Goal: Information Seeking & Learning: Compare options

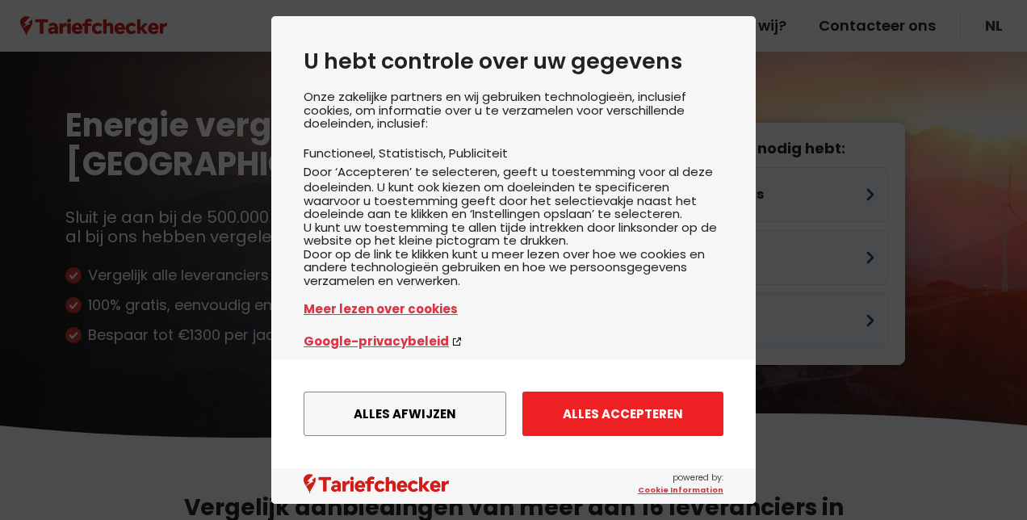
click at [621, 397] on button "Alles accepteren" at bounding box center [622, 413] width 201 height 44
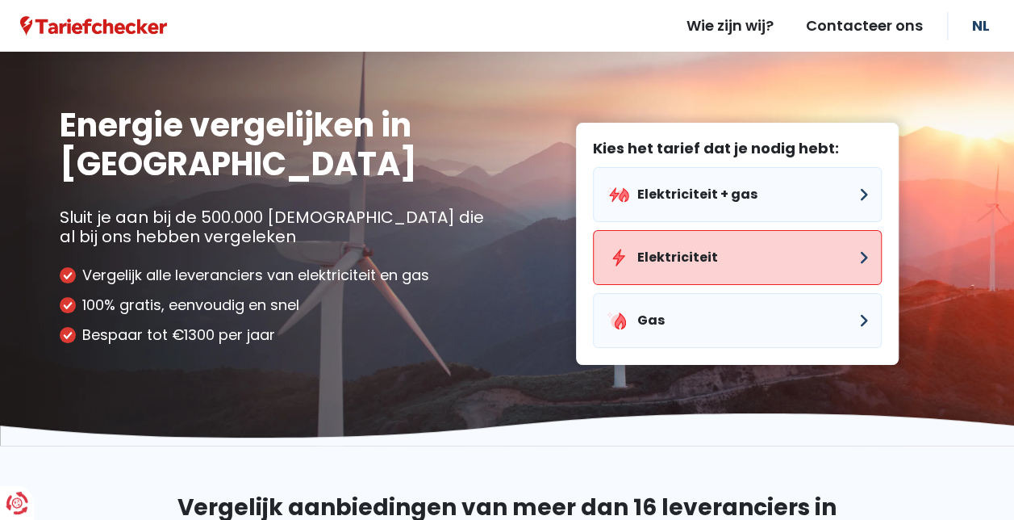
click at [668, 265] on button "Elektriciteit" at bounding box center [737, 257] width 289 height 55
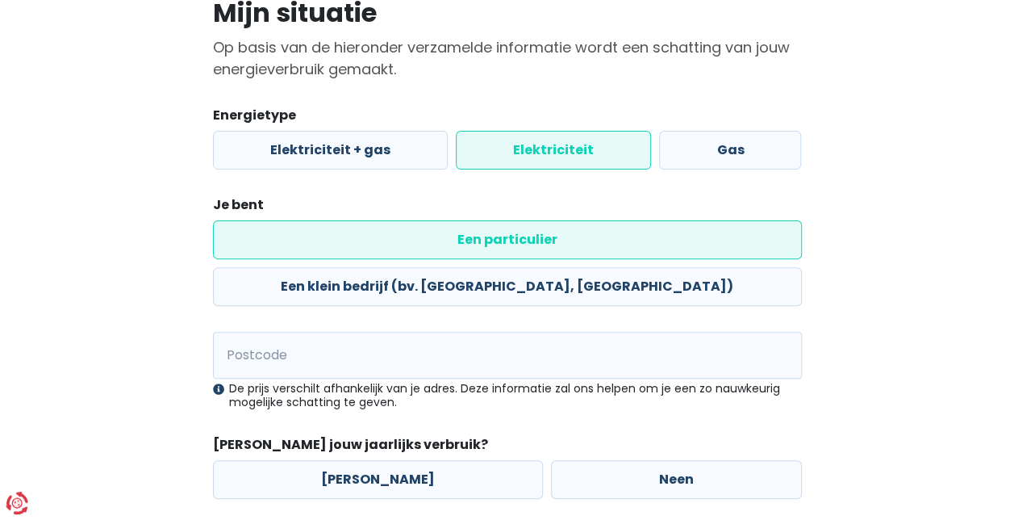
scroll to position [161, 0]
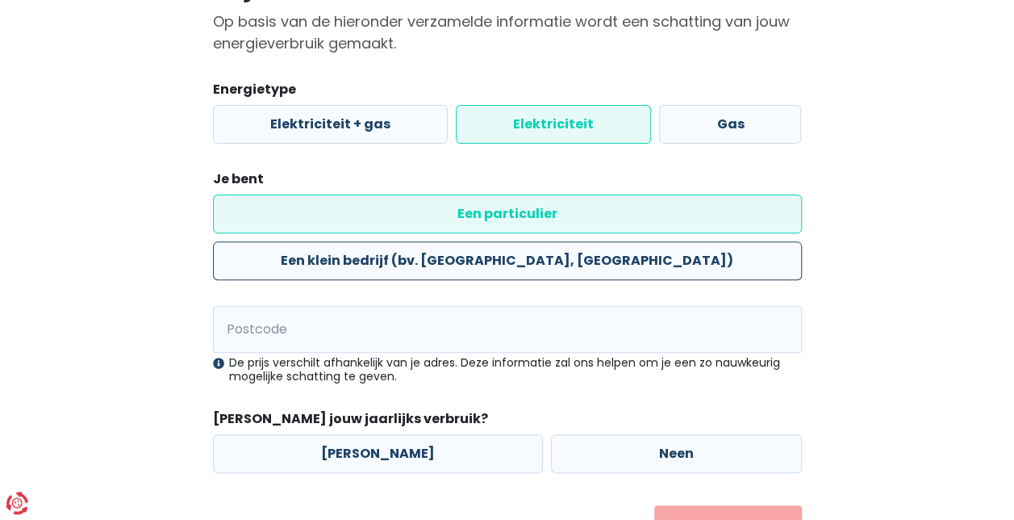
click at [566, 241] on label "Een klein bedrijf (bv. [GEOGRAPHIC_DATA], [GEOGRAPHIC_DATA])" at bounding box center [507, 260] width 589 height 39
click at [566, 241] on input "Een klein bedrijf (bv. [GEOGRAPHIC_DATA], [GEOGRAPHIC_DATA])" at bounding box center [507, 260] width 589 height 39
radio input "true"
radio input "false"
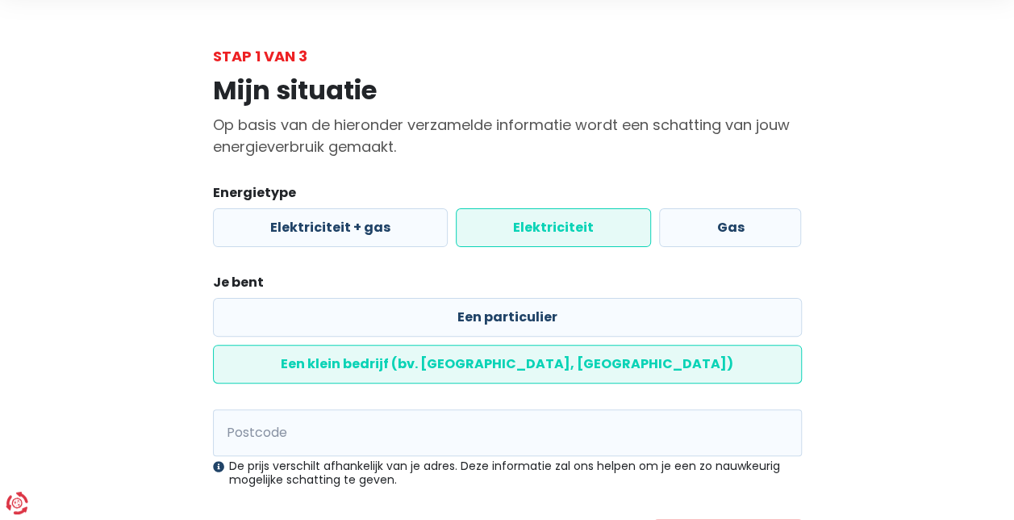
scroll to position [101, 0]
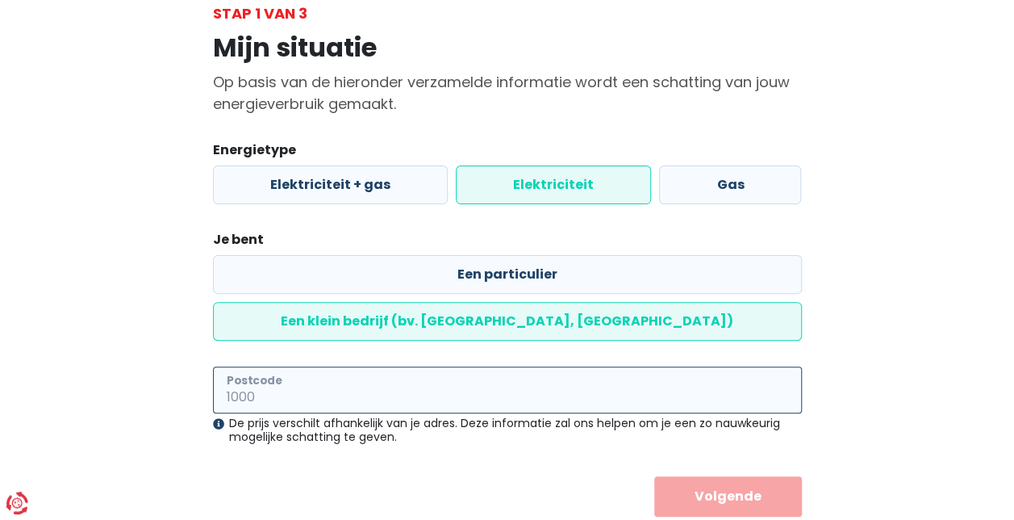
click at [312, 366] on input "Postcode" at bounding box center [507, 389] width 589 height 47
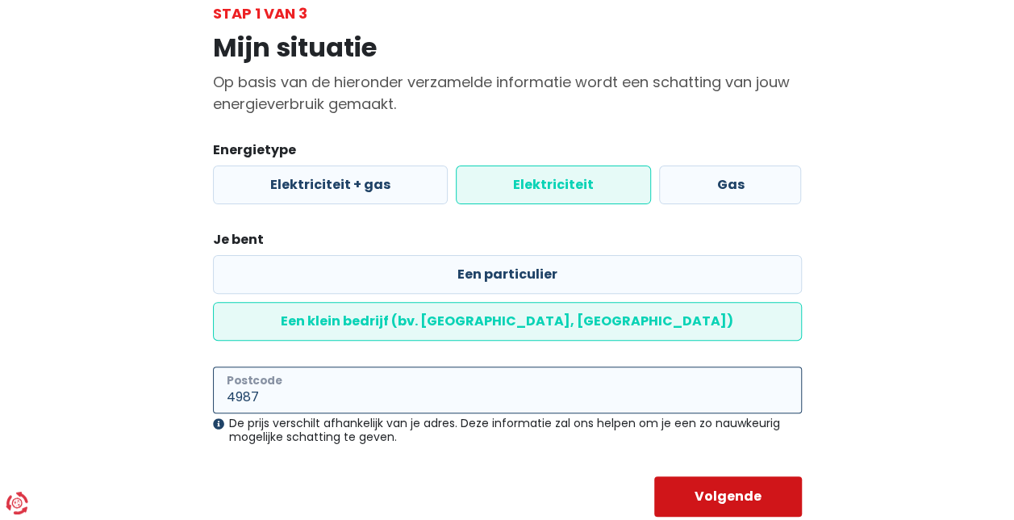
type input "4987"
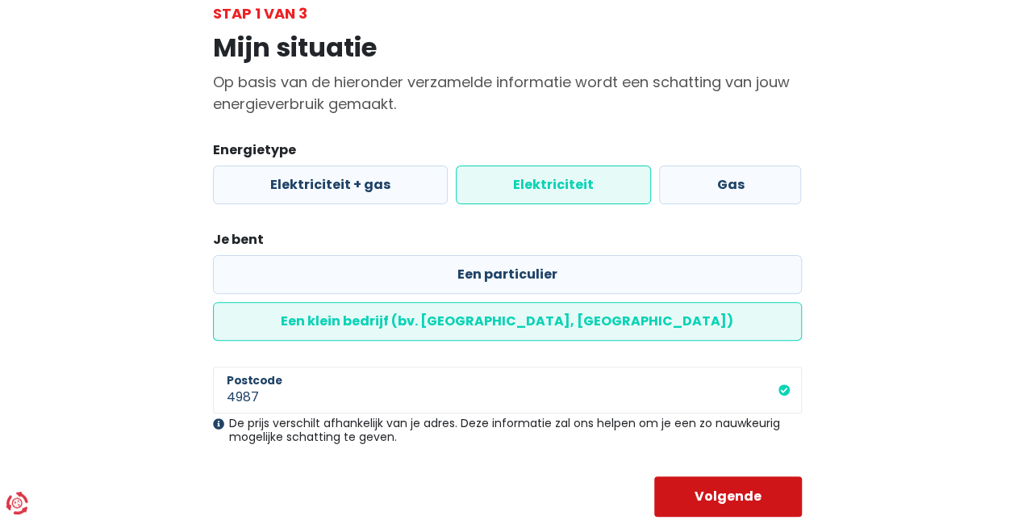
click at [739, 476] on button "Volgende" at bounding box center [728, 496] width 148 height 40
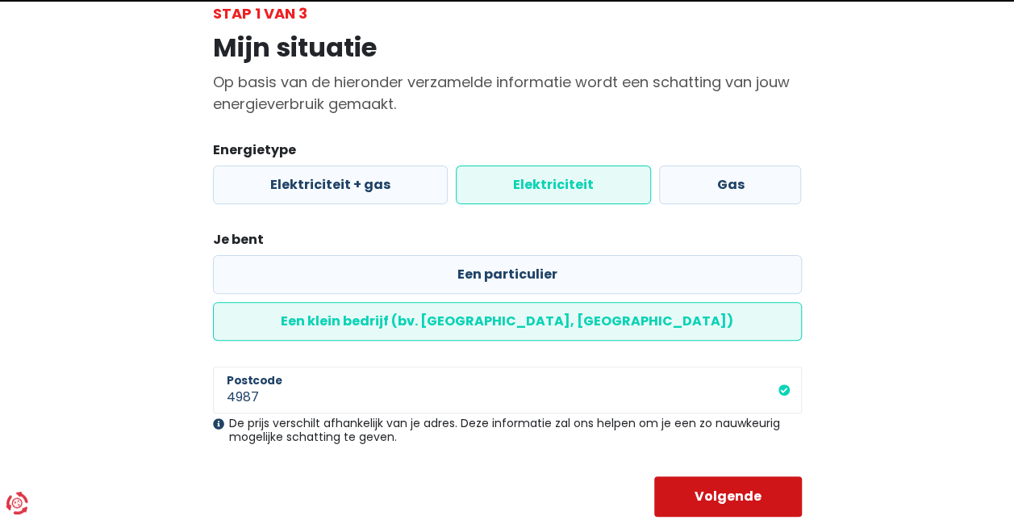
select select
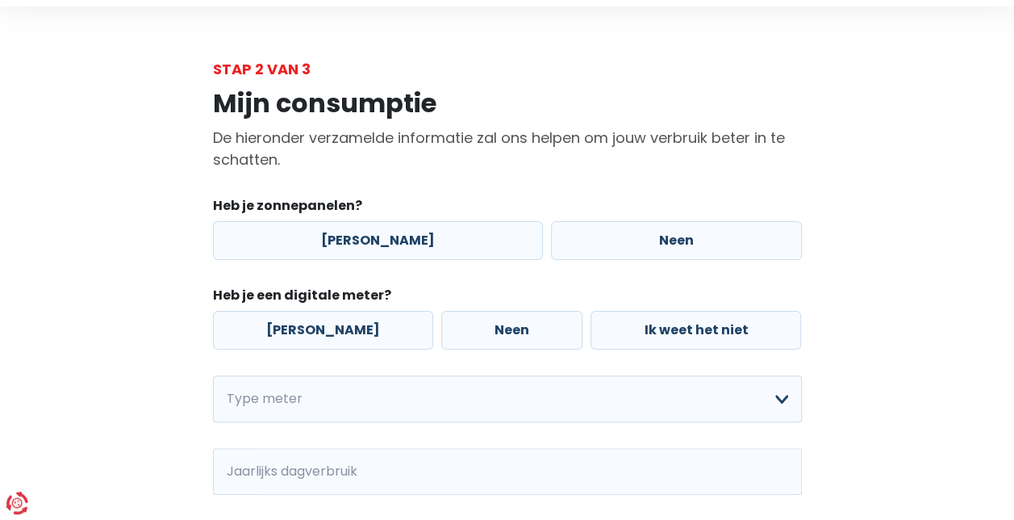
scroll to position [81, 0]
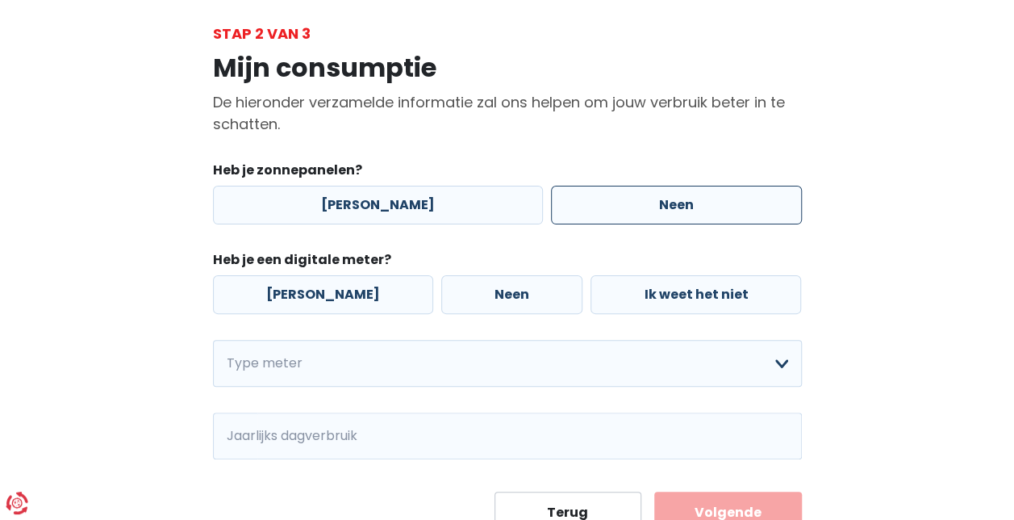
click at [614, 218] on label "Neen" at bounding box center [676, 205] width 251 height 39
click at [614, 218] on input "Neen" at bounding box center [676, 205] width 251 height 39
radio input "true"
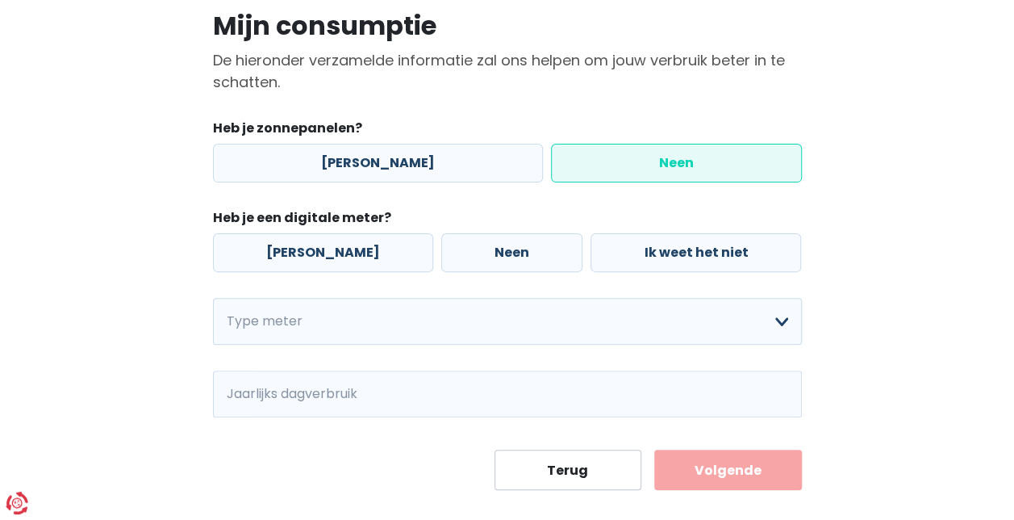
scroll to position [144, 0]
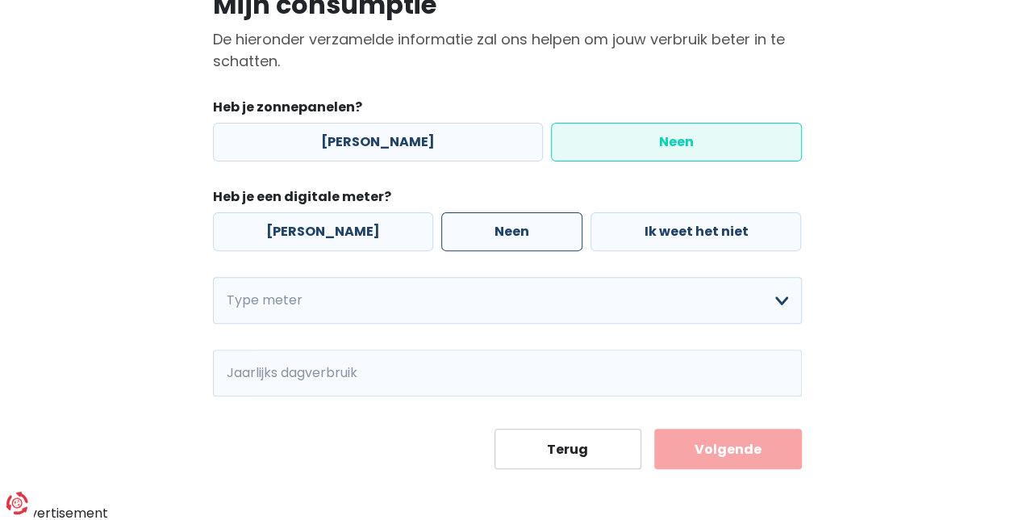
click at [456, 215] on label "Neen" at bounding box center [511, 231] width 141 height 39
click at [456, 215] on input "Neen" at bounding box center [511, 231] width 141 height 39
radio input "true"
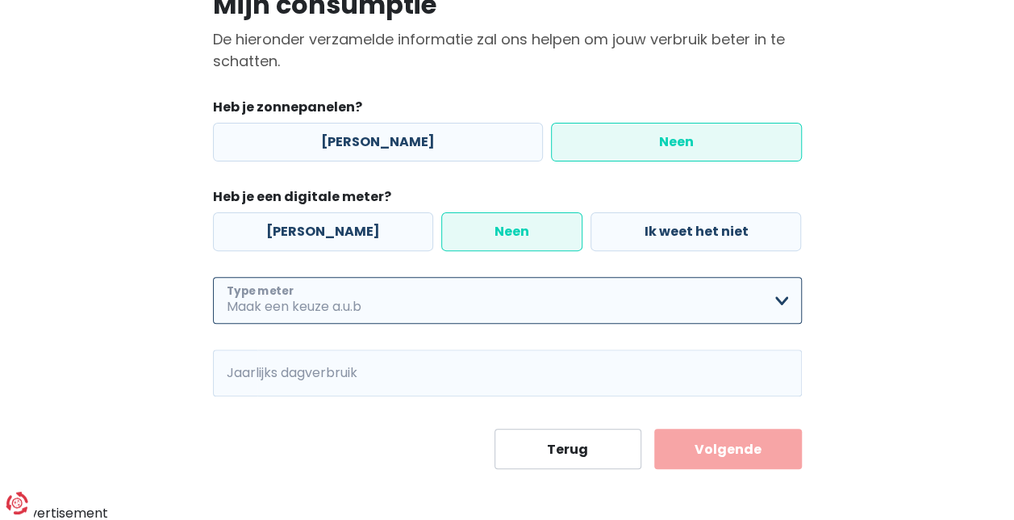
click at [341, 295] on select "Enkelvoudig Tweevoudig Enkelvoudig + uitsluitend nachttarief Tweevoudig + uitsl…" at bounding box center [507, 300] width 589 height 47
select select "day_night_bi_hourly"
click at [213, 277] on select "Enkelvoudig Tweevoudig Enkelvoudig + uitsluitend nachttarief Tweevoudig + uitsl…" at bounding box center [507, 300] width 589 height 47
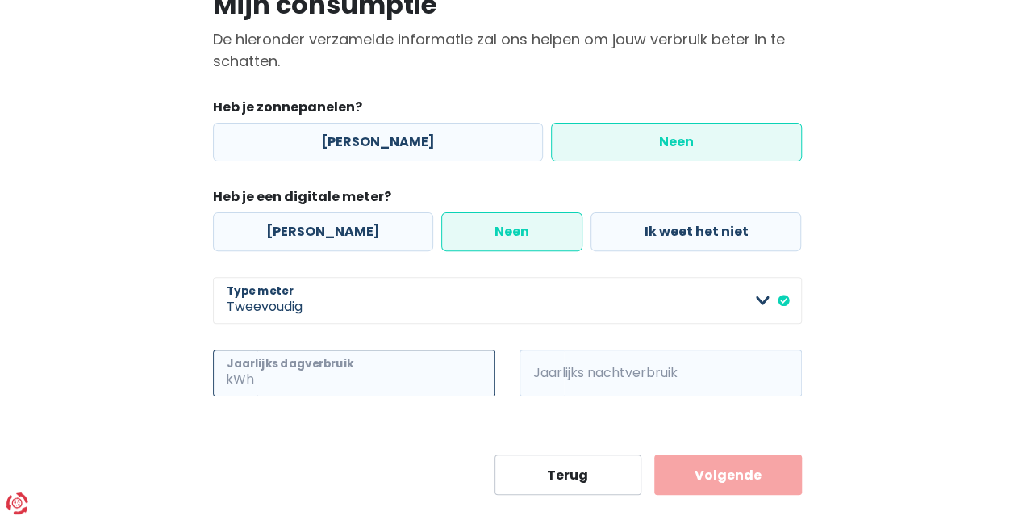
click at [280, 378] on input "Jaarlijks dagverbruik" at bounding box center [376, 372] width 238 height 47
type input "1200"
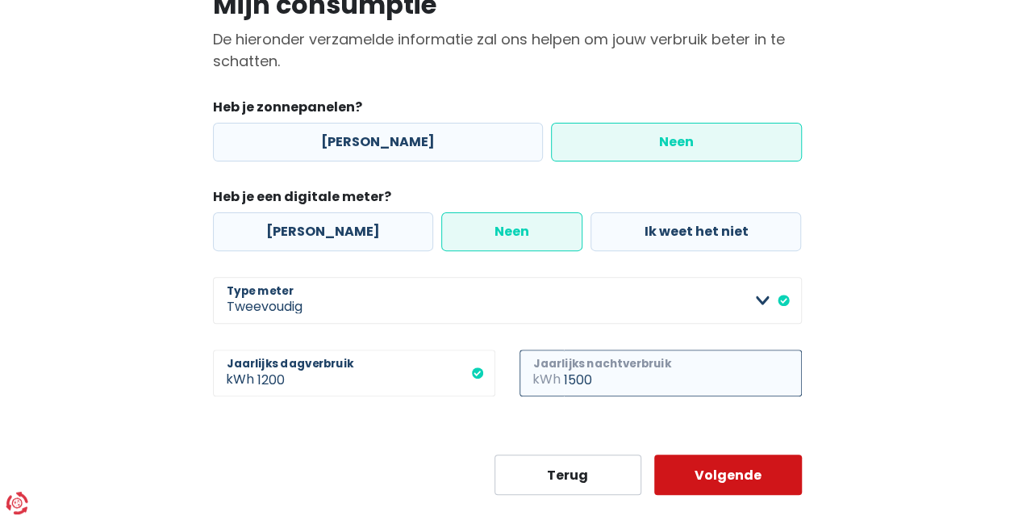
type input "1500"
click at [727, 469] on button "Volgende" at bounding box center [728, 474] width 148 height 40
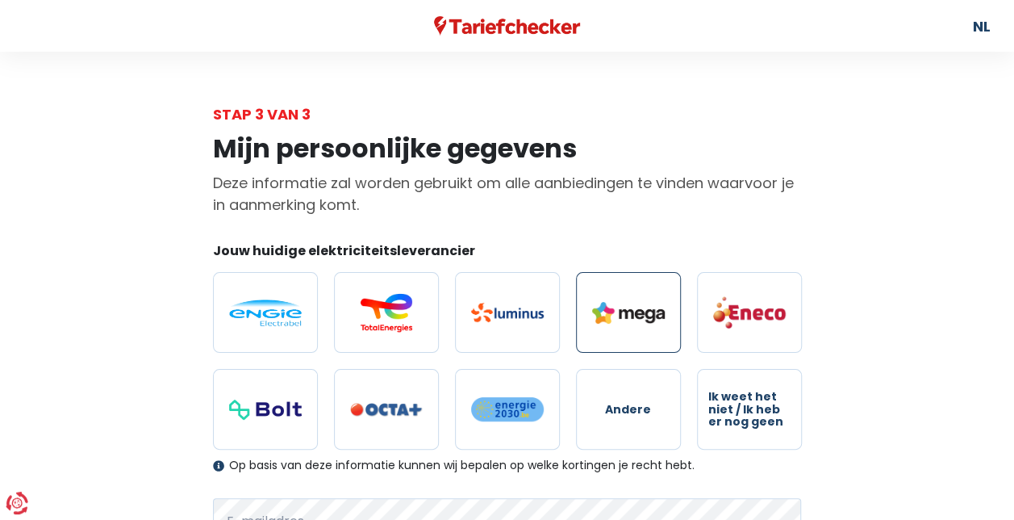
click at [621, 297] on label at bounding box center [628, 312] width 105 height 81
click at [621, 297] on input "radio" at bounding box center [628, 312] width 105 height 81
radio input "true"
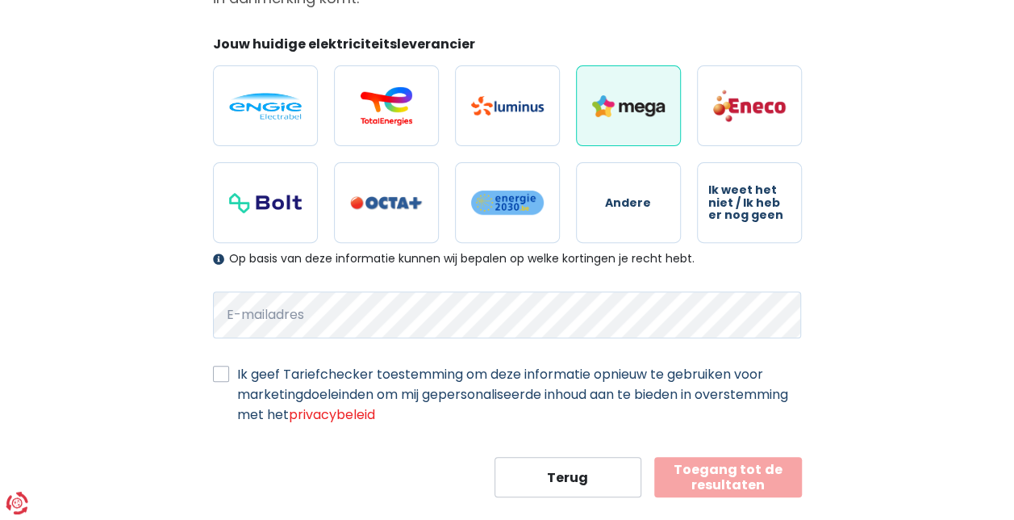
scroll to position [230, 0]
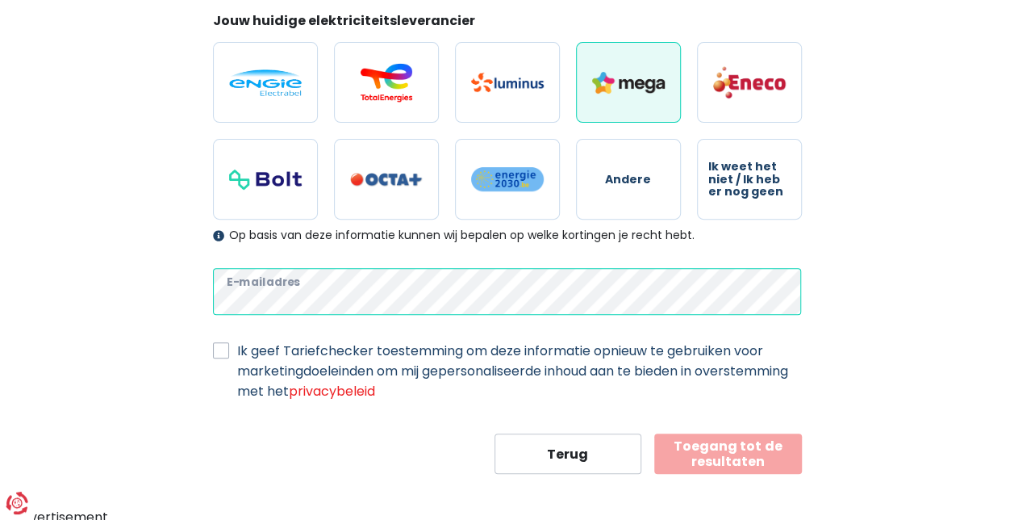
click at [111, 295] on div "Mijn persoonlijke gegevens Deze informatie zal worden gebruikt om alle aanbiedi…" at bounding box center [508, 184] width 920 height 579
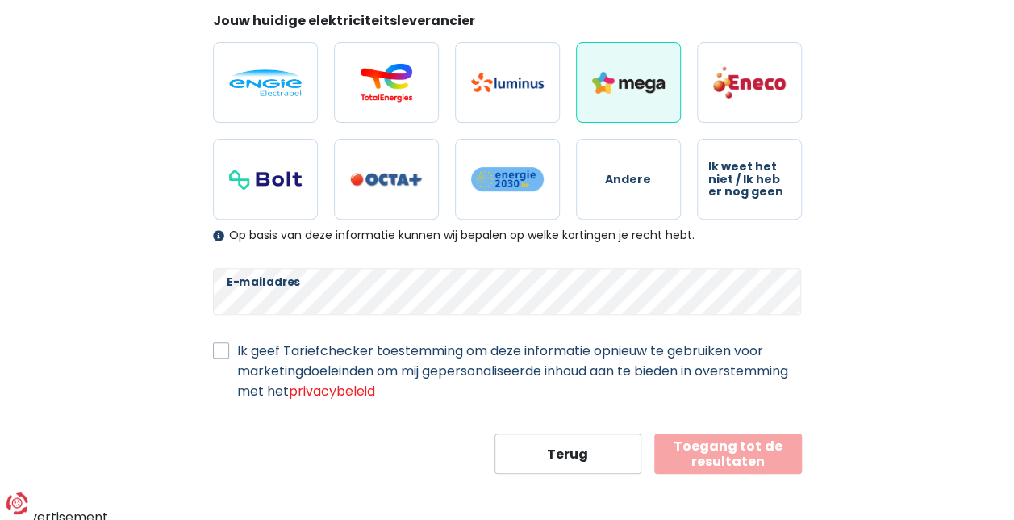
click at [237, 347] on label "Ik geef Tariefchecker toestemming om deze informatie opnieuw te gebruiken voor …" at bounding box center [519, 371] width 565 height 61
click at [214, 347] on input "Ik geef Tariefchecker toestemming om deze informatie opnieuw te gebruiken voor …" at bounding box center [221, 349] width 16 height 16
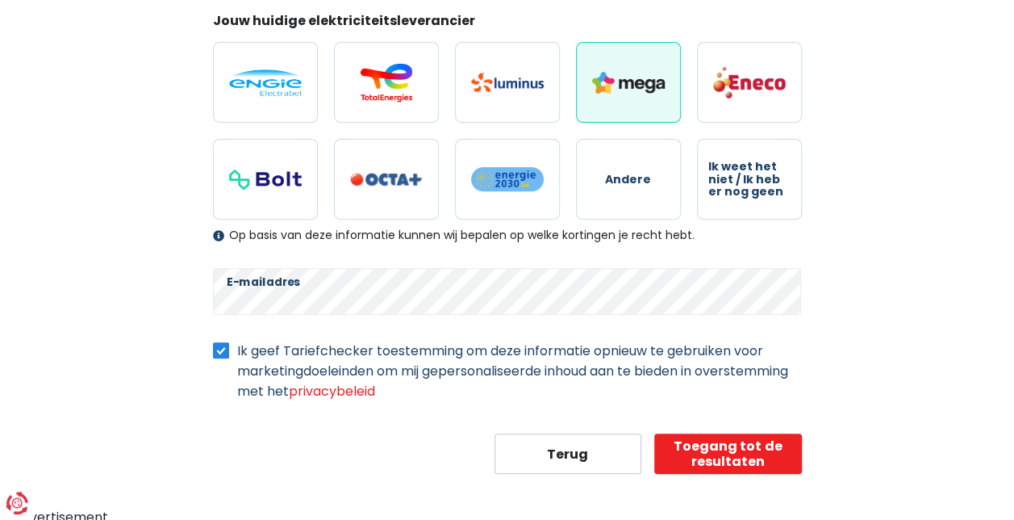
click at [237, 347] on label "Ik geef Tariefchecker toestemming om deze informatie opnieuw te gebruiken voor …" at bounding box center [519, 371] width 565 height 61
click at [224, 347] on input "Ik geef Tariefchecker toestemming om deze informatie opnieuw te gebruiken voor …" at bounding box center [221, 349] width 16 height 16
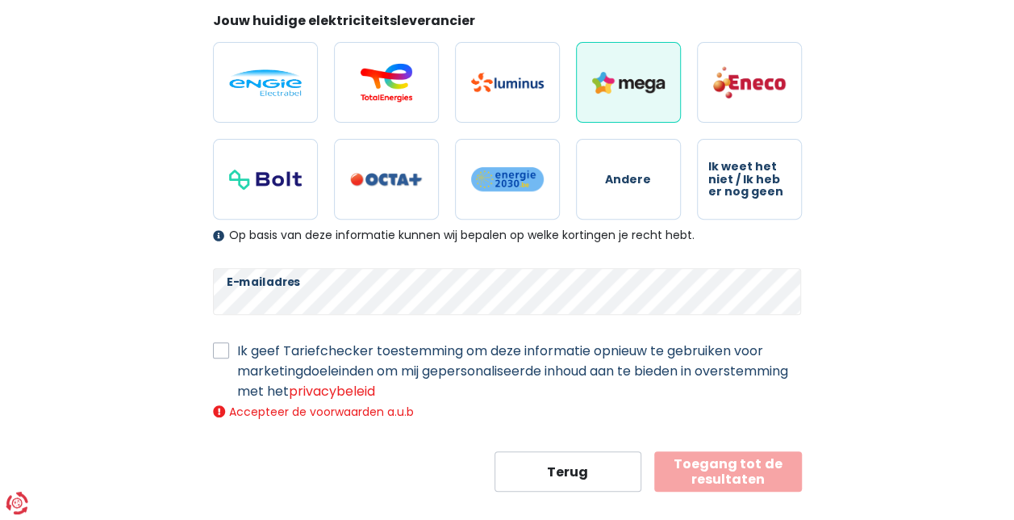
click at [731, 454] on button "Toegang tot de resultaten" at bounding box center [728, 471] width 148 height 40
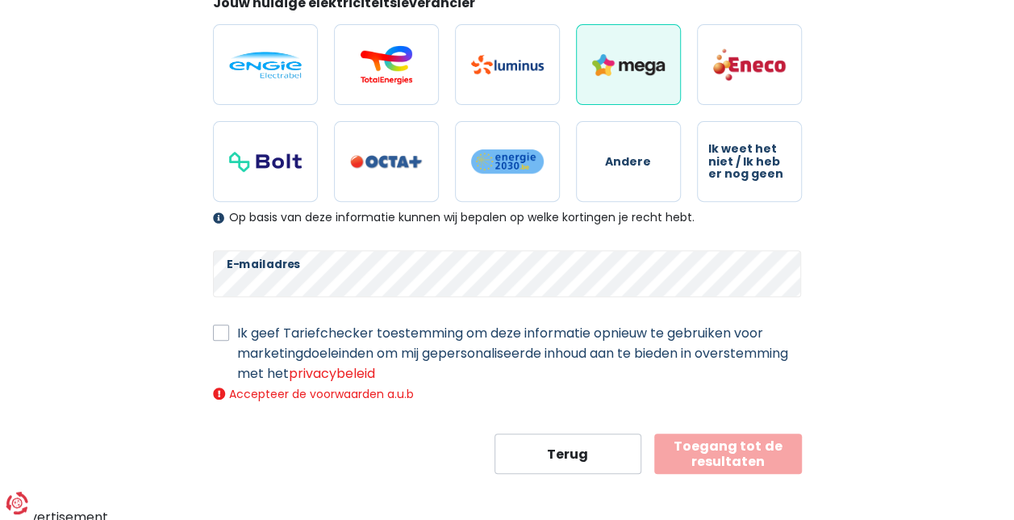
click at [237, 326] on label "Ik geef Tariefchecker toestemming om deze informatie opnieuw te gebruiken voor …" at bounding box center [519, 353] width 565 height 61
click at [226, 326] on input "Ik geef Tariefchecker toestemming om deze informatie opnieuw te gebruiken voor …" at bounding box center [221, 331] width 16 height 16
checkbox input "true"
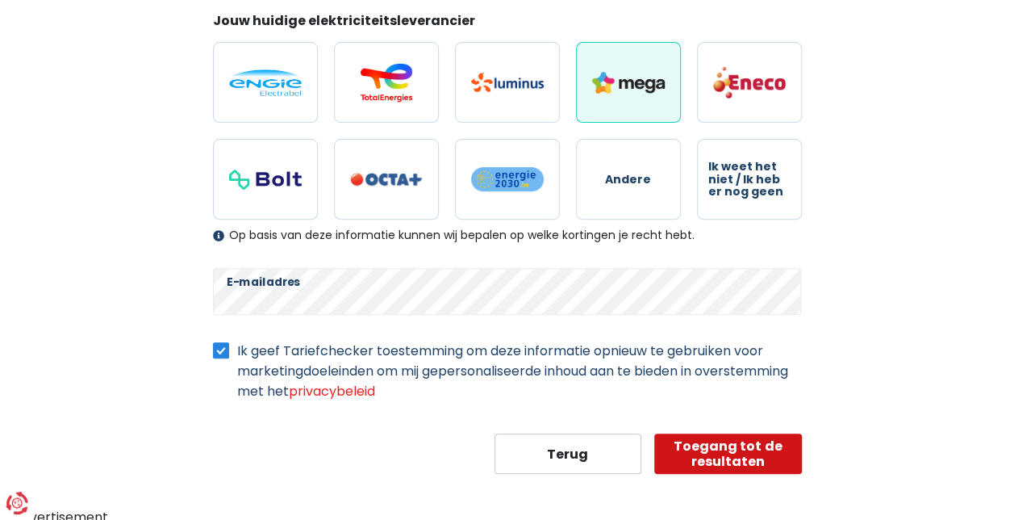
click at [731, 452] on button "Toegang tot de resultaten" at bounding box center [728, 453] width 148 height 40
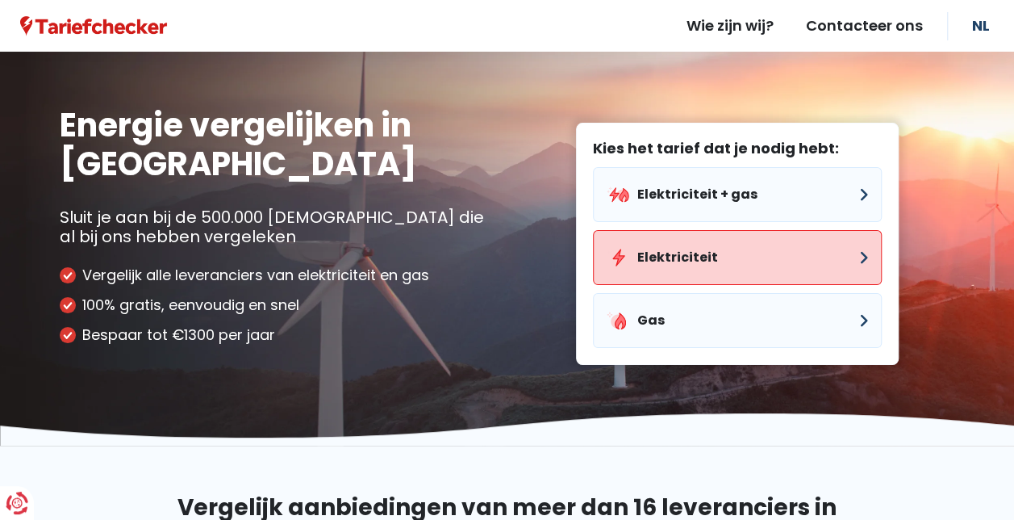
click at [684, 248] on button "Elektriciteit" at bounding box center [737, 257] width 289 height 55
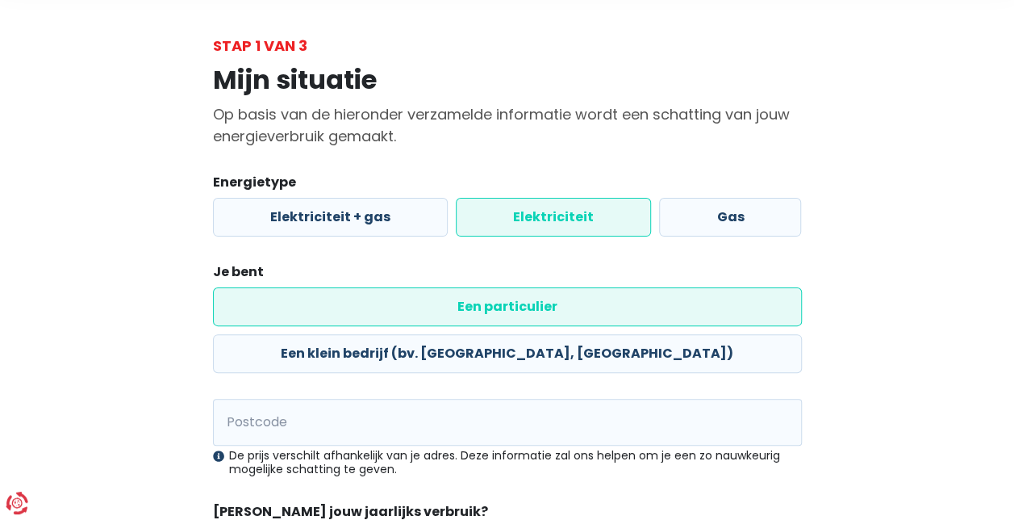
scroll to position [161, 0]
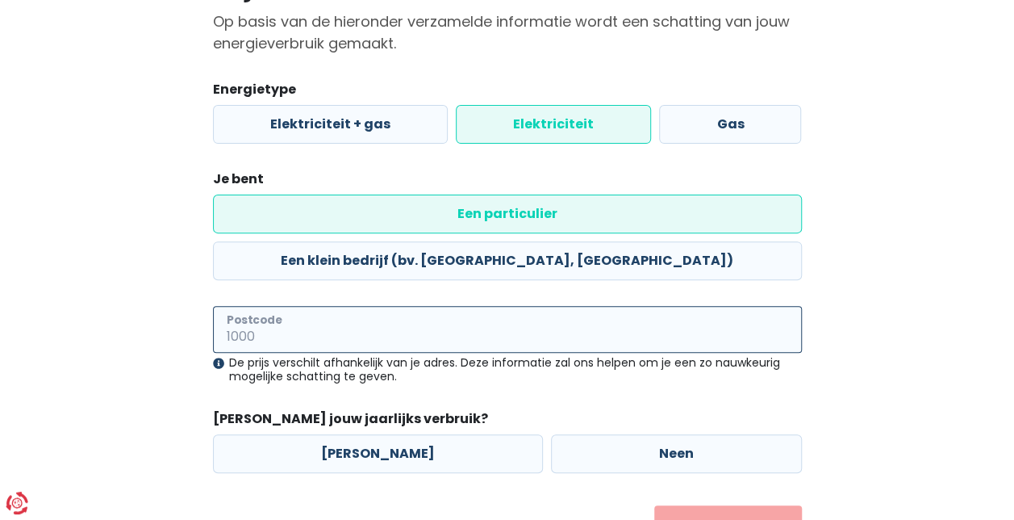
click at [282, 306] on input "Postcode" at bounding box center [507, 329] width 589 height 47
type input "4987"
click at [374, 434] on label "[PERSON_NAME]" at bounding box center [378, 453] width 330 height 39
click at [374, 434] on input "[PERSON_NAME]" at bounding box center [378, 453] width 330 height 39
radio input "true"
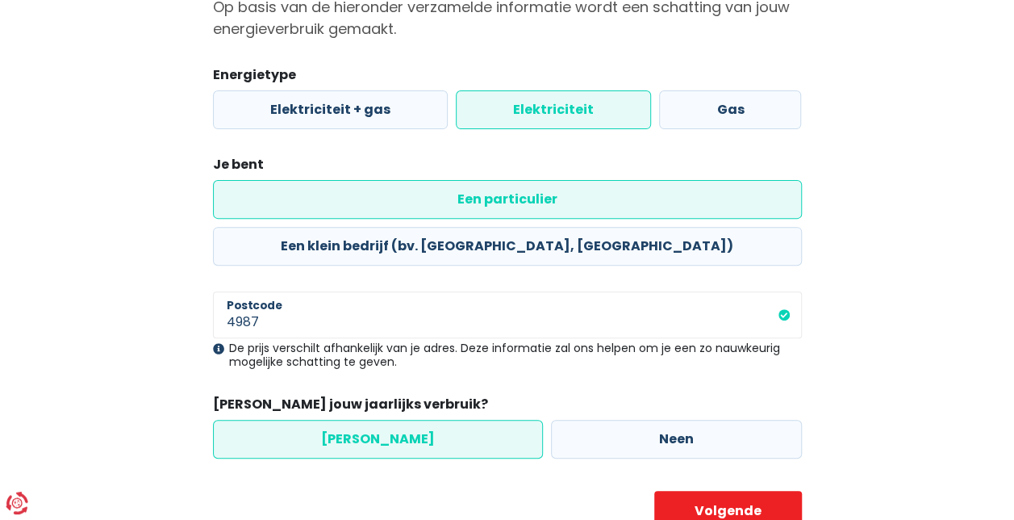
scroll to position [190, 0]
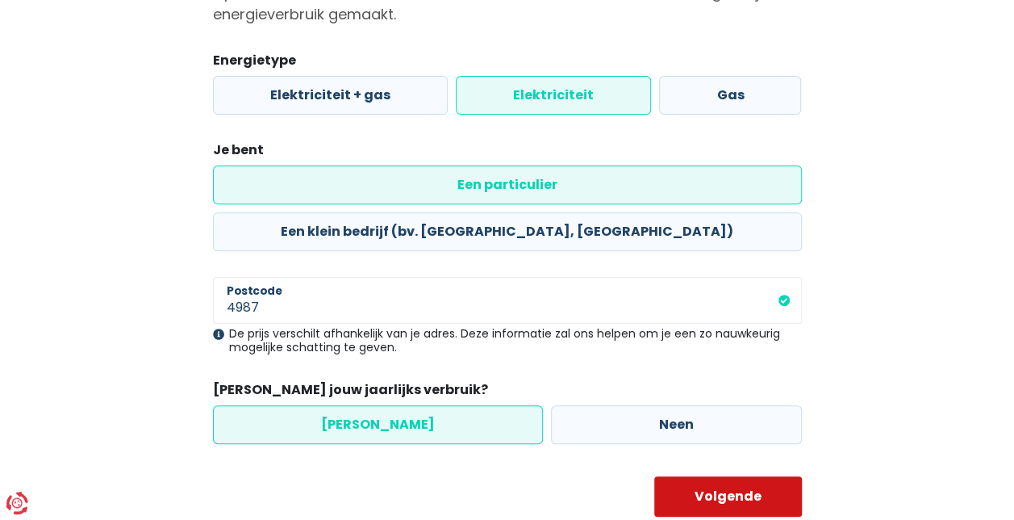
click at [702, 476] on button "Volgende" at bounding box center [728, 496] width 148 height 40
select select
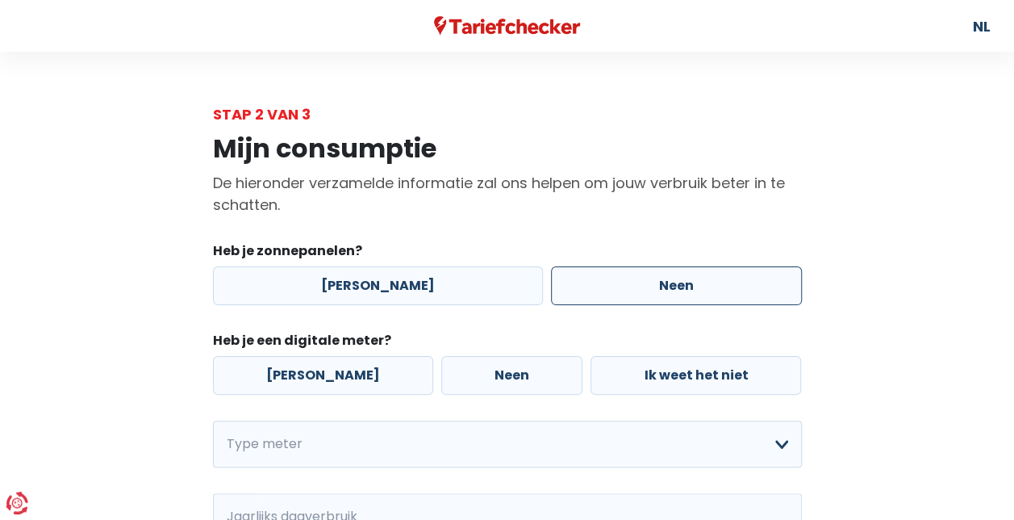
click at [608, 286] on label "Neen" at bounding box center [676, 285] width 251 height 39
click at [608, 286] on input "Neen" at bounding box center [676, 285] width 251 height 39
radio input "true"
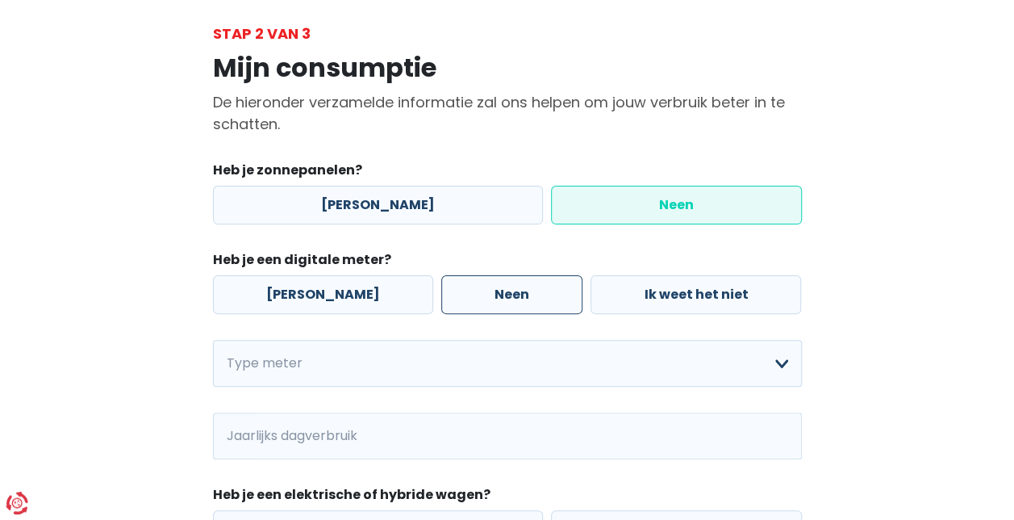
click at [448, 291] on label "Neen" at bounding box center [511, 294] width 141 height 39
click at [448, 291] on input "Neen" at bounding box center [511, 294] width 141 height 39
radio input "true"
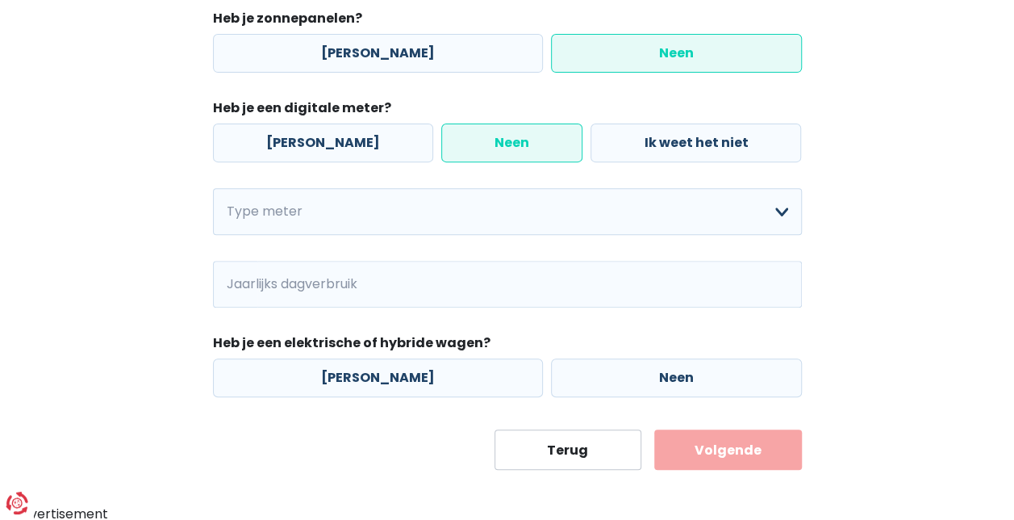
scroll to position [232, 0]
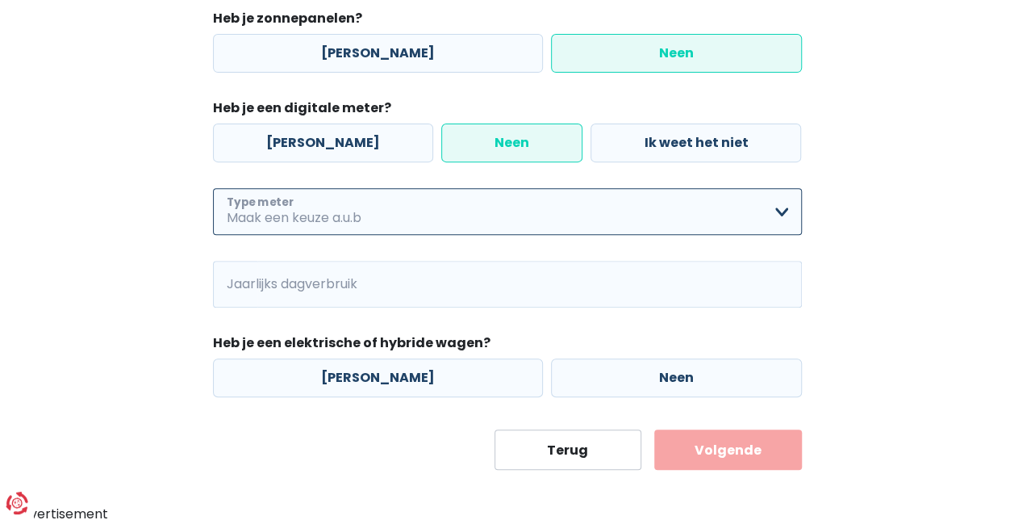
click at [345, 217] on select "Enkelvoudig Tweevoudig Enkelvoudig + uitsluitend nachttarief Tweevoudig + uitsl…" at bounding box center [507, 211] width 589 height 47
select select "day_night_bi_hourly"
click at [213, 188] on select "Enkelvoudig Tweevoudig Enkelvoudig + uitsluitend nachttarief Tweevoudig + uitsl…" at bounding box center [507, 211] width 589 height 47
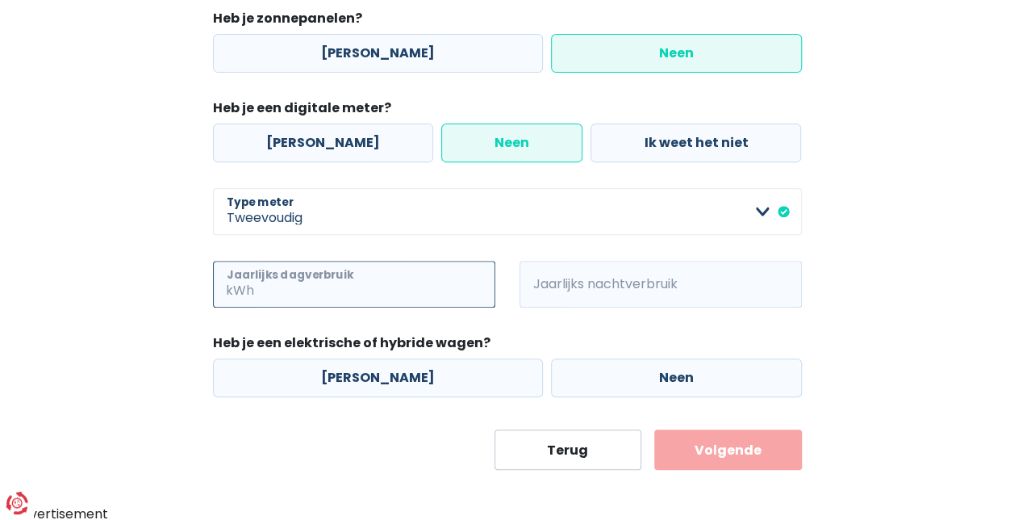
click at [359, 278] on input "Jaarlijks dagverbruik" at bounding box center [376, 284] width 238 height 47
type input "1200"
type input "1500"
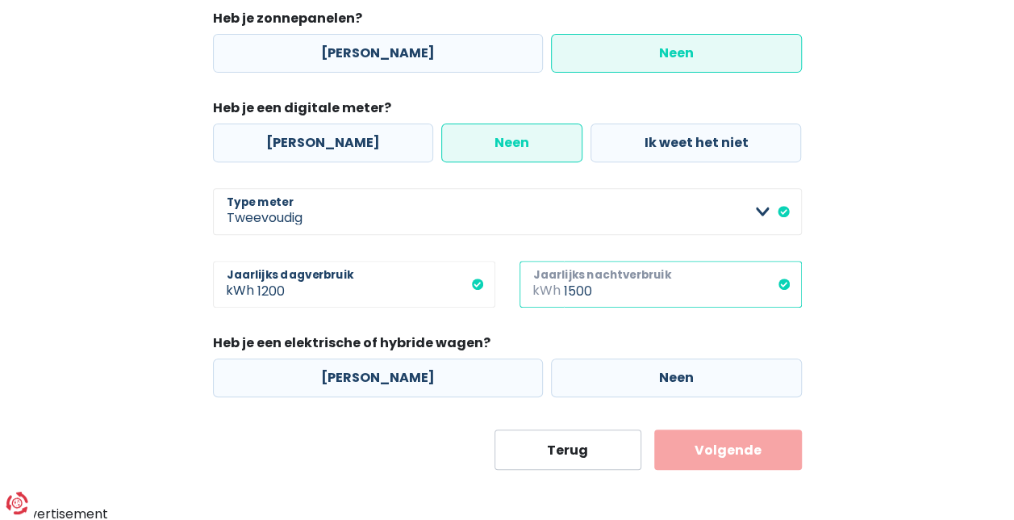
click at [618, 270] on input "1500" at bounding box center [683, 284] width 238 height 47
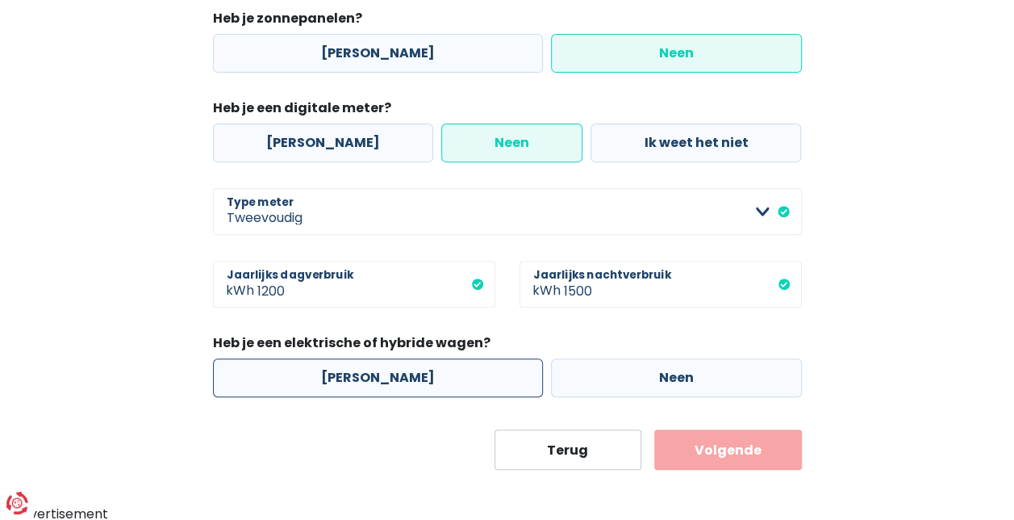
click at [358, 374] on label "[PERSON_NAME]" at bounding box center [378, 377] width 330 height 39
click at [358, 374] on input "[PERSON_NAME]" at bounding box center [378, 377] width 330 height 39
radio input "true"
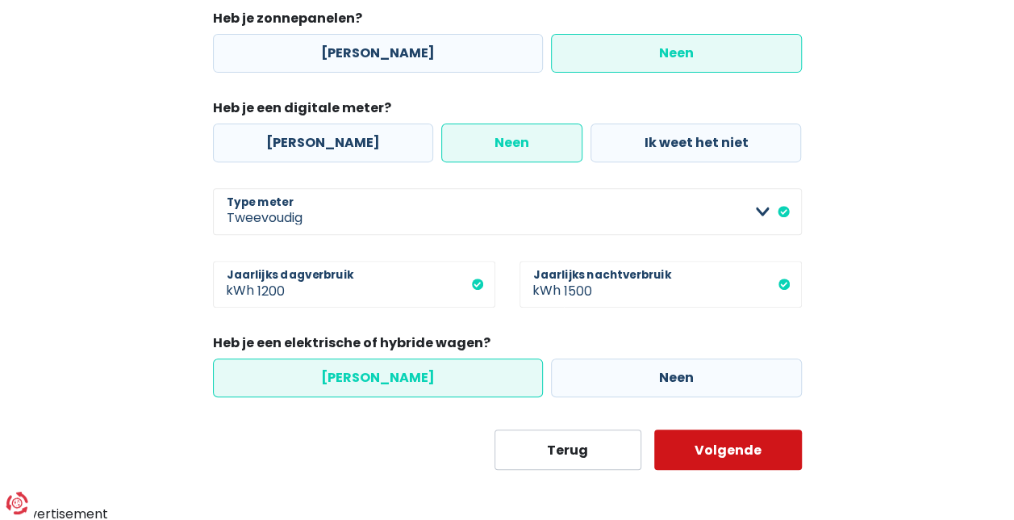
click at [731, 434] on button "Volgende" at bounding box center [728, 449] width 148 height 40
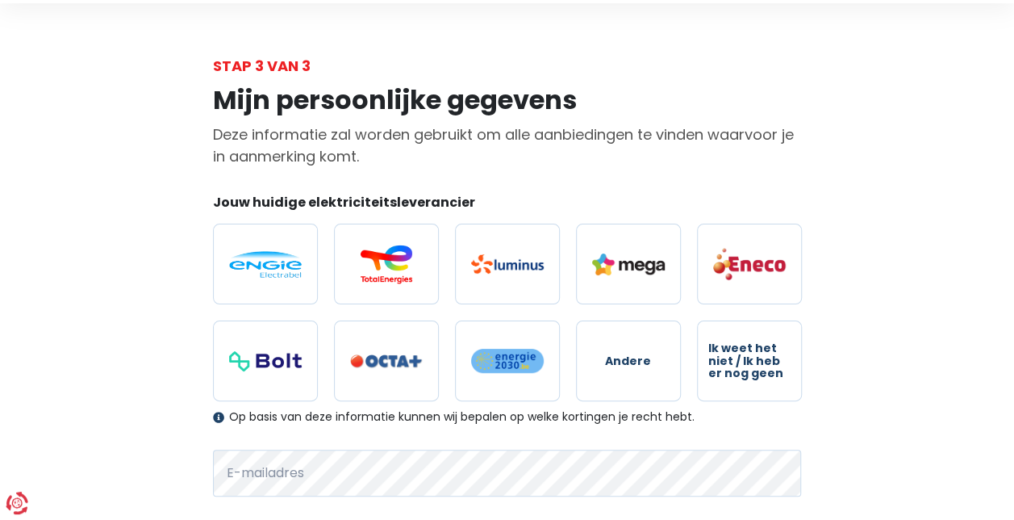
scroll to position [81, 0]
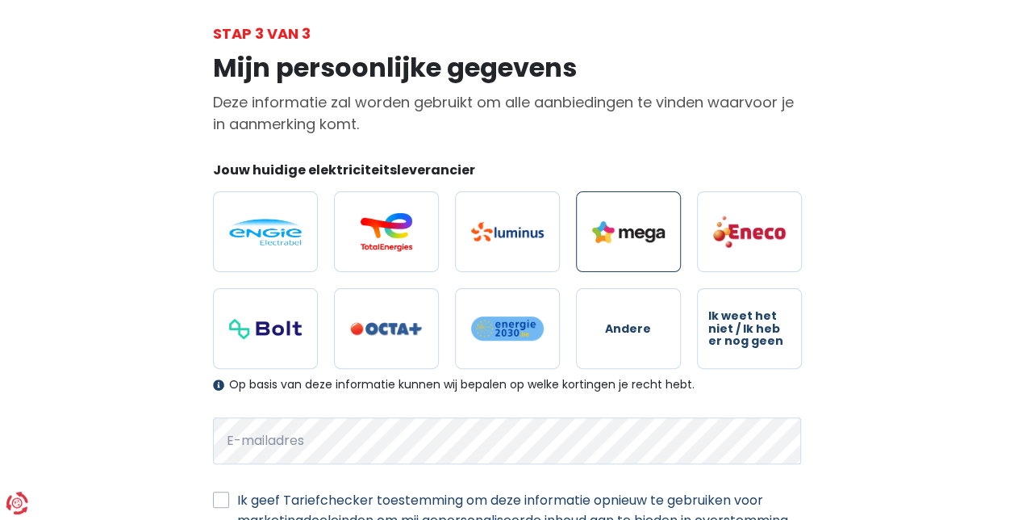
click at [649, 222] on img at bounding box center [628, 232] width 73 height 22
click at [649, 222] on input "radio" at bounding box center [628, 231] width 105 height 81
radio input "true"
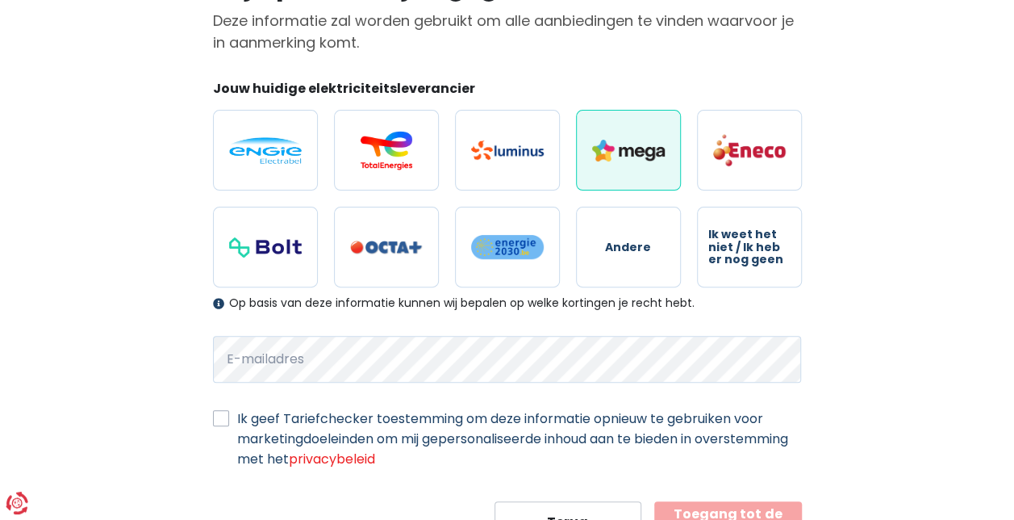
scroll to position [230, 0]
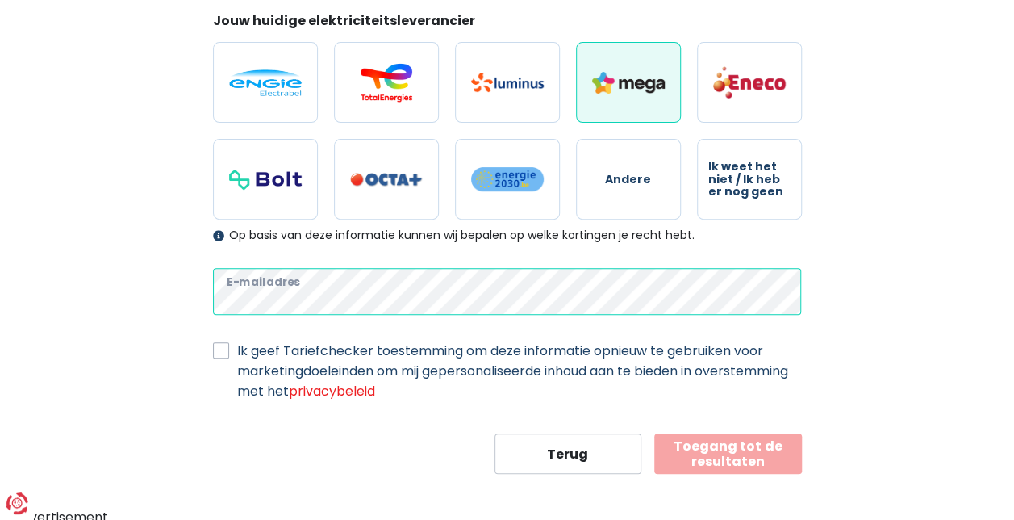
click at [48, 298] on div "Mijn persoonlijke gegevens Deze informatie zal worden gebruikt om alle aanbiedi…" at bounding box center [508, 184] width 920 height 579
click at [116, 292] on div "Mijn persoonlijke gegevens Deze informatie zal worden gebruikt om alle aanbiedi…" at bounding box center [508, 184] width 920 height 579
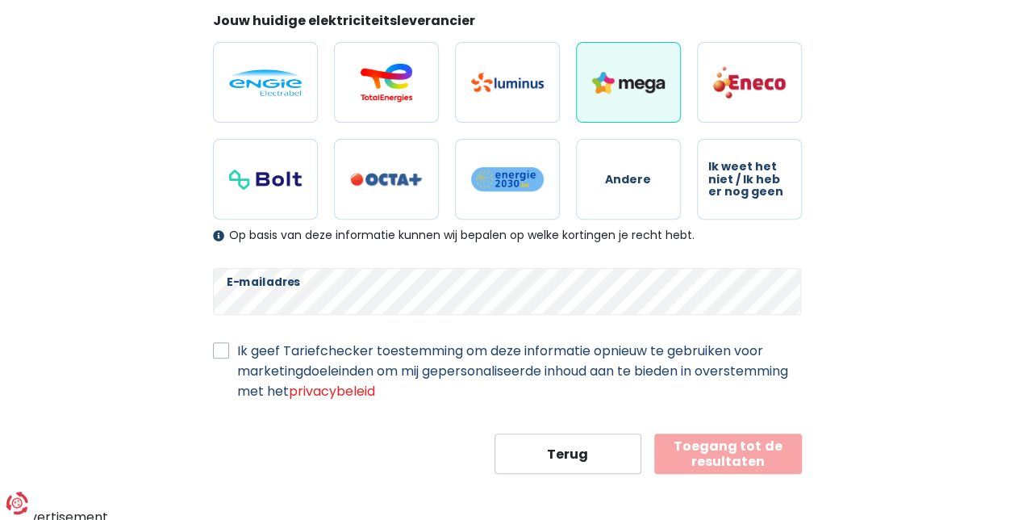
click at [237, 341] on label "Ik geef Tariefchecker toestemming om deze informatie opnieuw te gebruiken voor …" at bounding box center [519, 371] width 565 height 61
click at [220, 341] on input "Ik geef Tariefchecker toestemming om deze informatie opnieuw te gebruiken voor …" at bounding box center [221, 349] width 16 height 16
checkbox input "true"
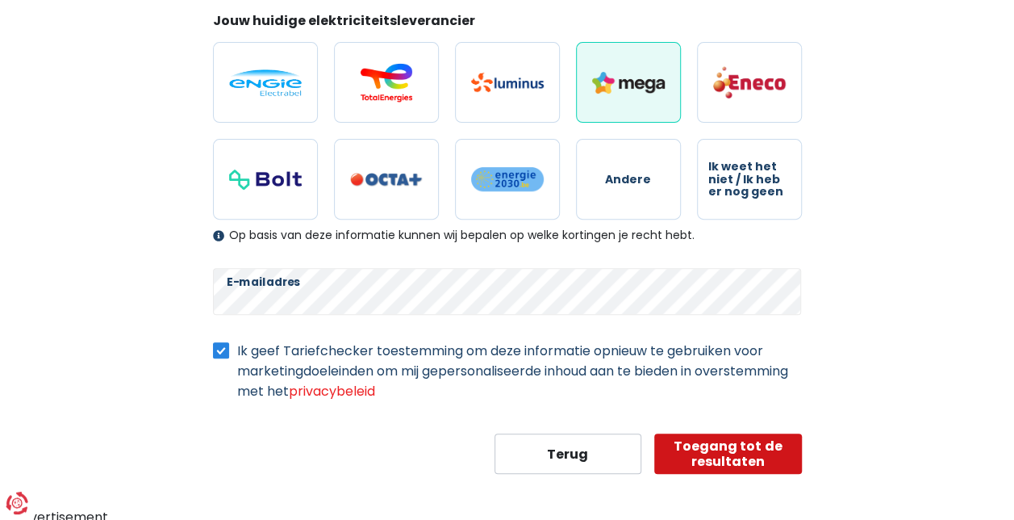
click at [710, 448] on button "Toegang tot de resultaten" at bounding box center [728, 453] width 148 height 40
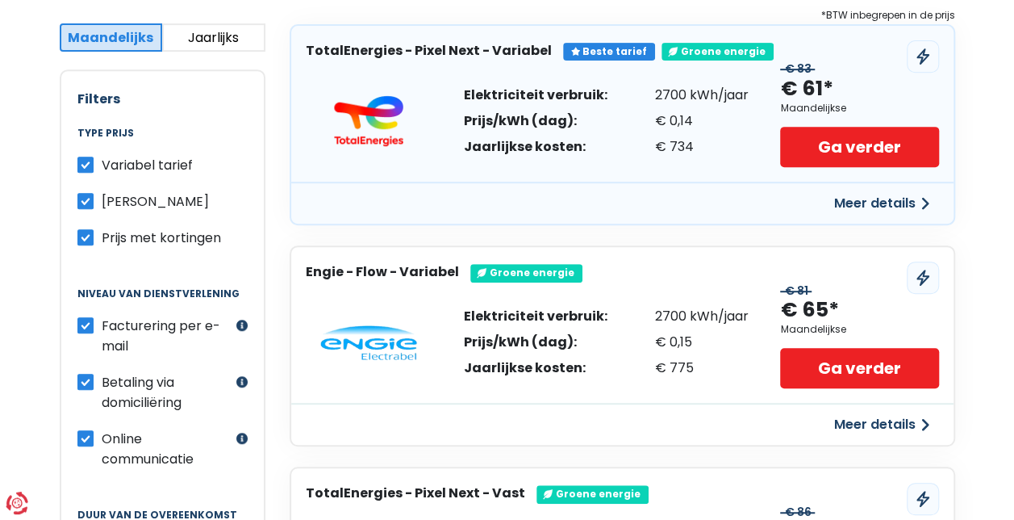
scroll to position [323, 0]
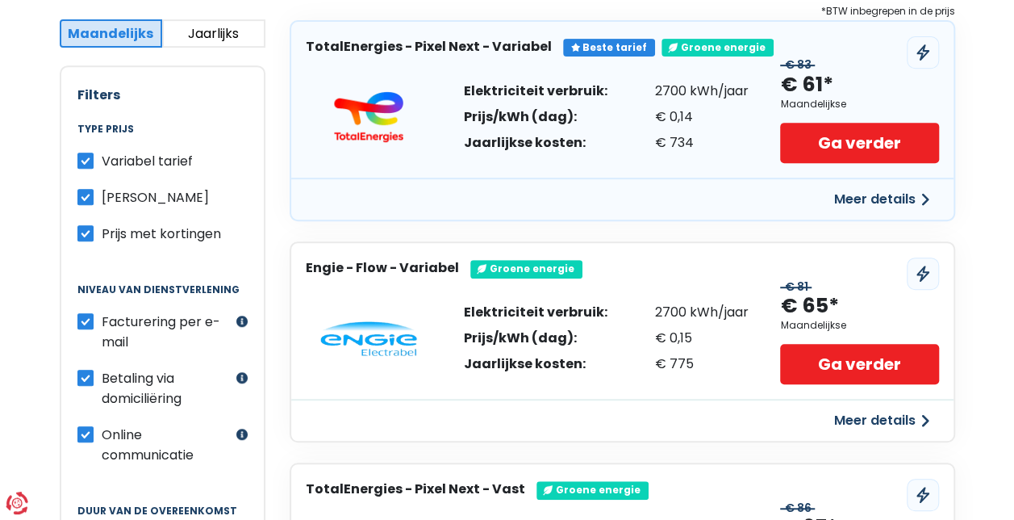
click at [160, 160] on span "Variabel tarief" at bounding box center [147, 161] width 91 height 19
click at [94, 160] on input "Variabel tarief" at bounding box center [85, 159] width 16 height 16
checkbox input "false"
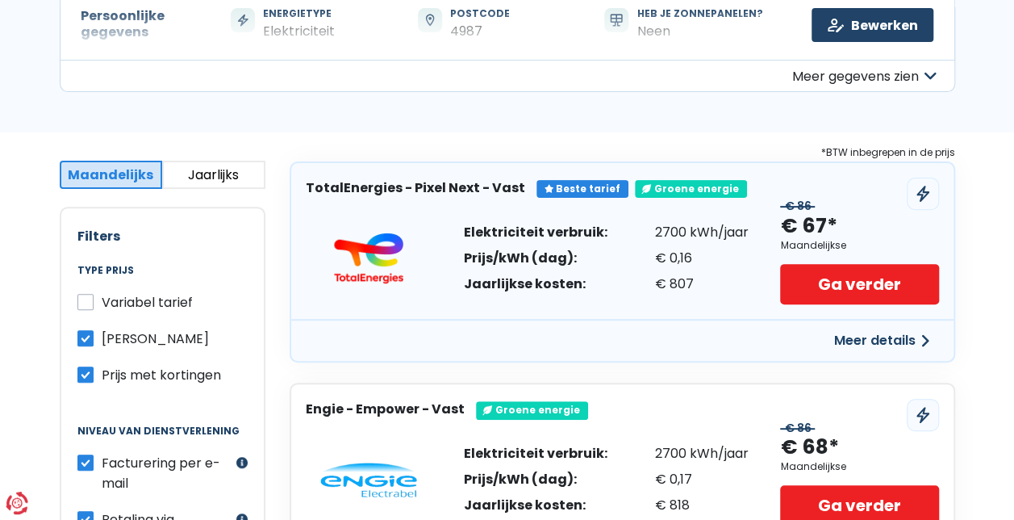
scroll to position [0, 0]
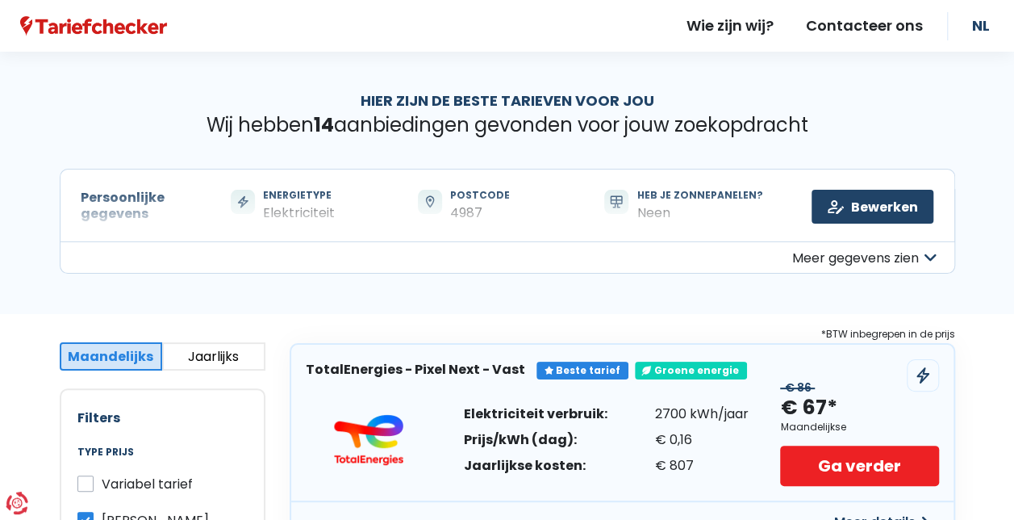
click at [862, 250] on button "Meer gegevens zien" at bounding box center [508, 257] width 896 height 32
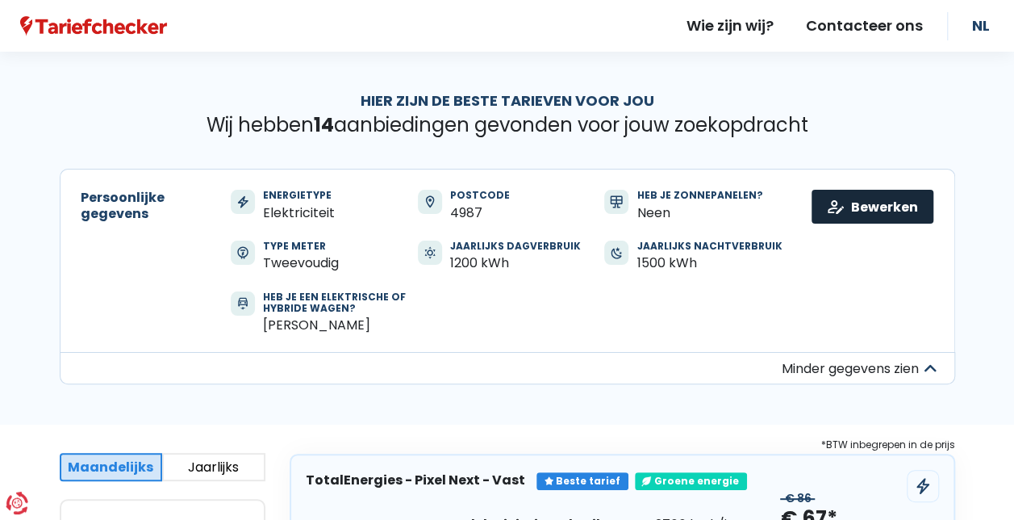
click at [833, 210] on link "Bewerken" at bounding box center [873, 207] width 122 height 34
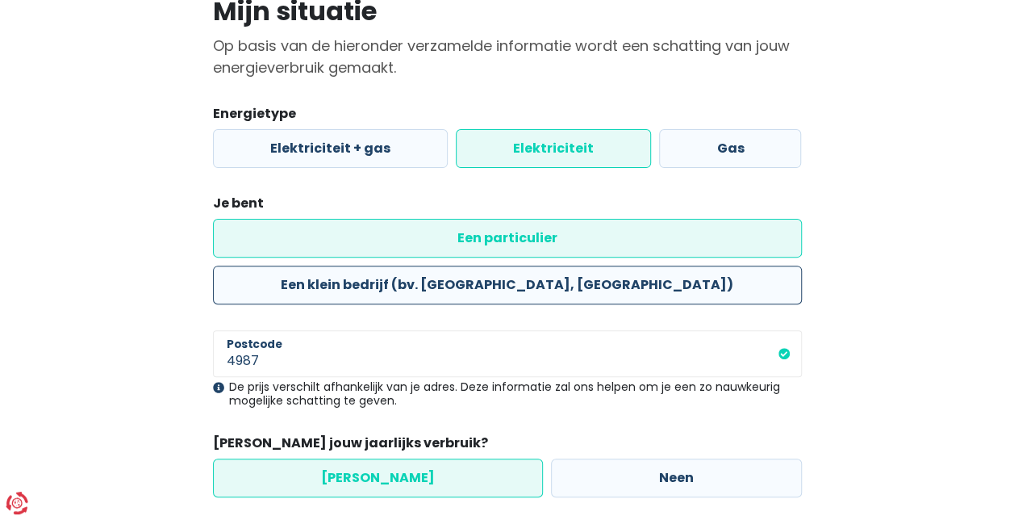
scroll to position [190, 0]
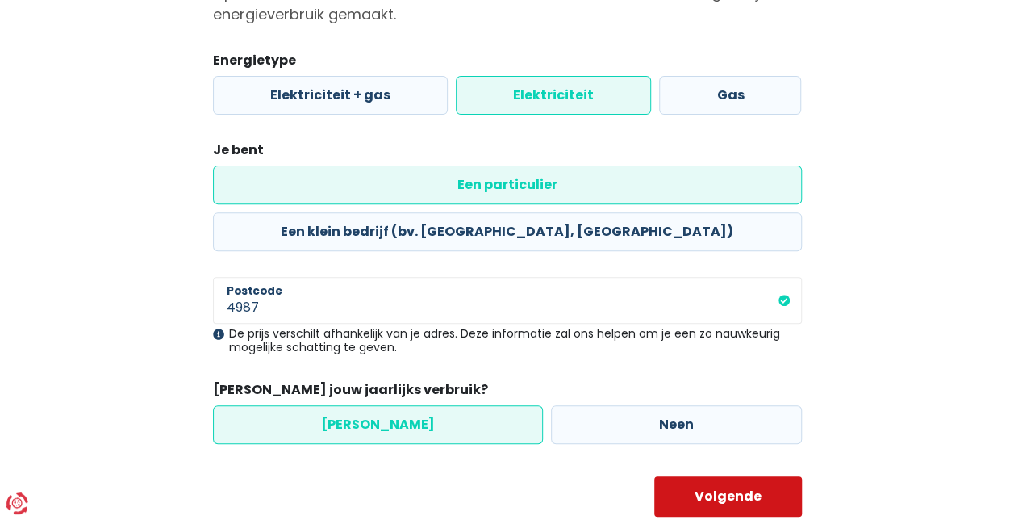
click at [723, 476] on button "Volgende" at bounding box center [728, 496] width 148 height 40
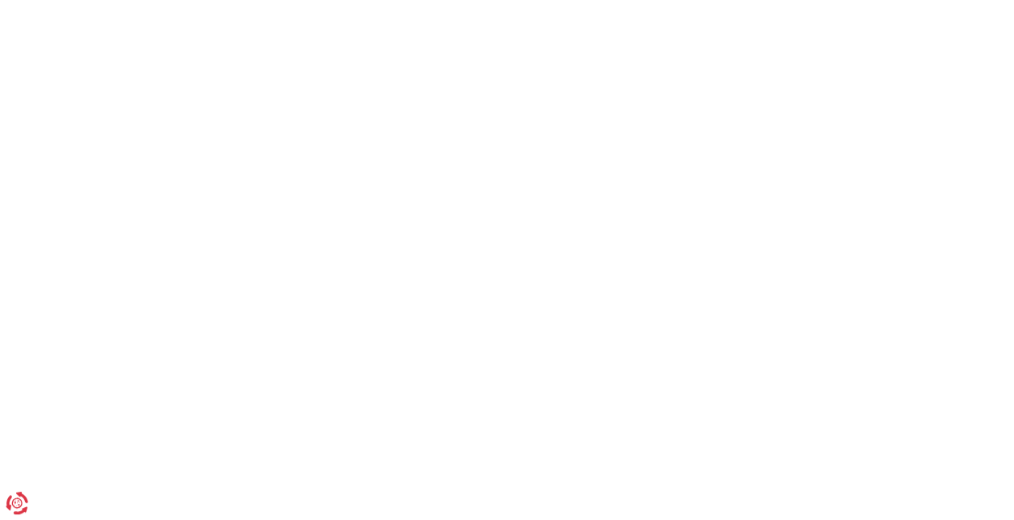
select select "day_night_bi_hourly"
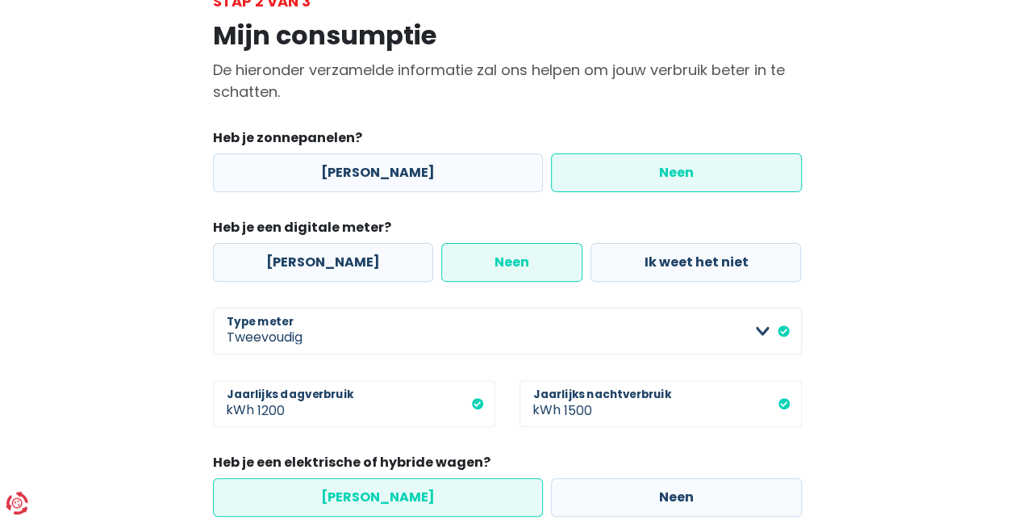
scroll to position [232, 0]
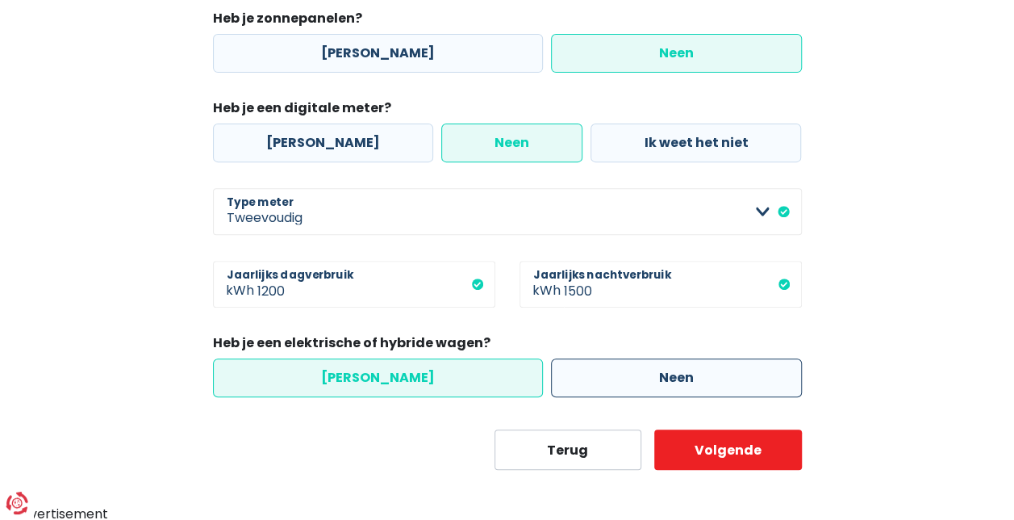
drag, startPoint x: 591, startPoint y: 360, endPoint x: 622, endPoint y: 377, distance: 35.7
click at [592, 360] on label "Neen" at bounding box center [676, 377] width 251 height 39
click at [592, 360] on input "Neen" at bounding box center [676, 377] width 251 height 39
radio input "true"
radio input "false"
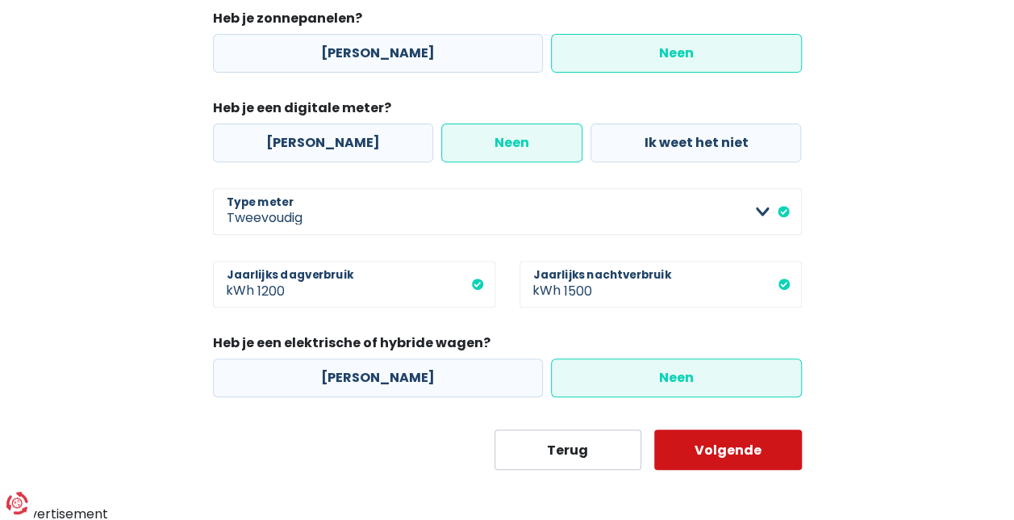
click at [712, 439] on button "Volgende" at bounding box center [728, 449] width 148 height 40
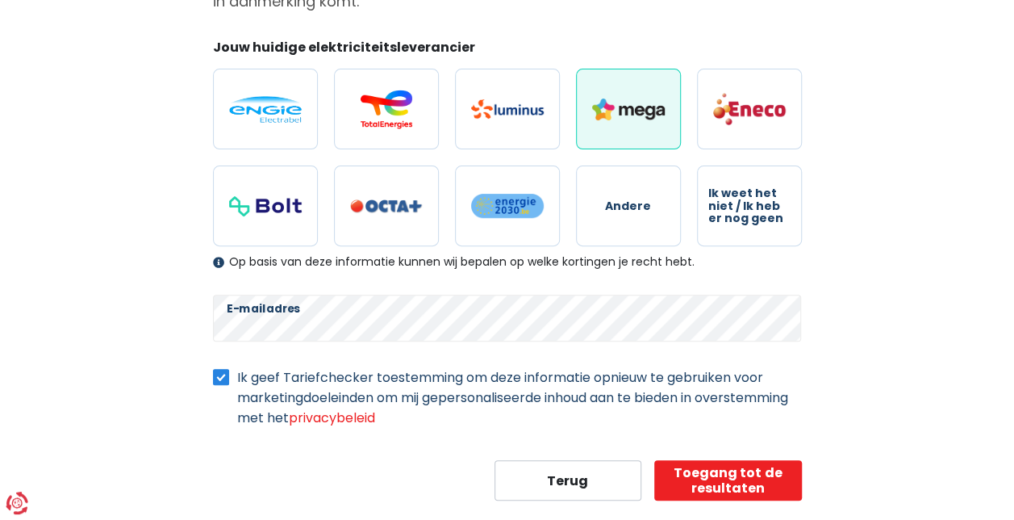
scroll to position [230, 0]
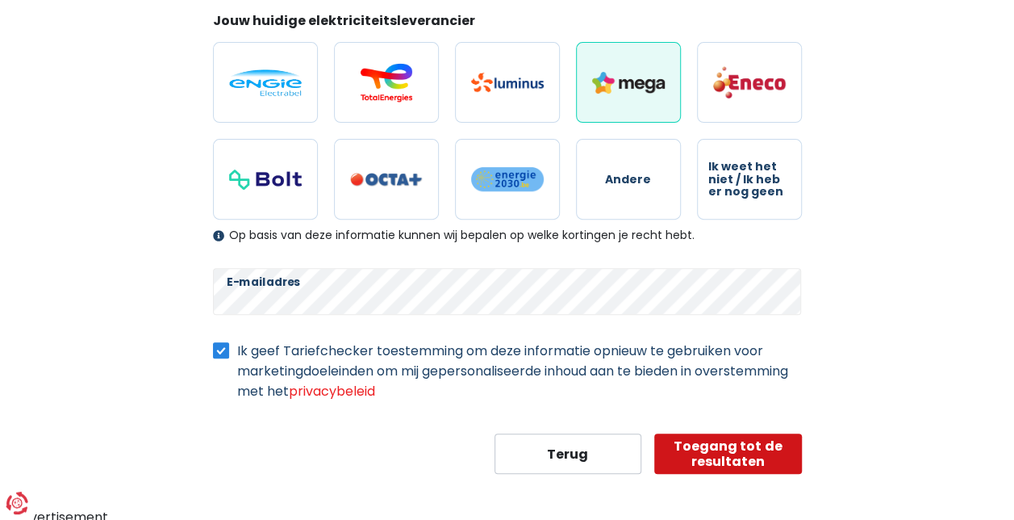
click at [724, 446] on button "Toegang tot de resultaten" at bounding box center [728, 453] width 148 height 40
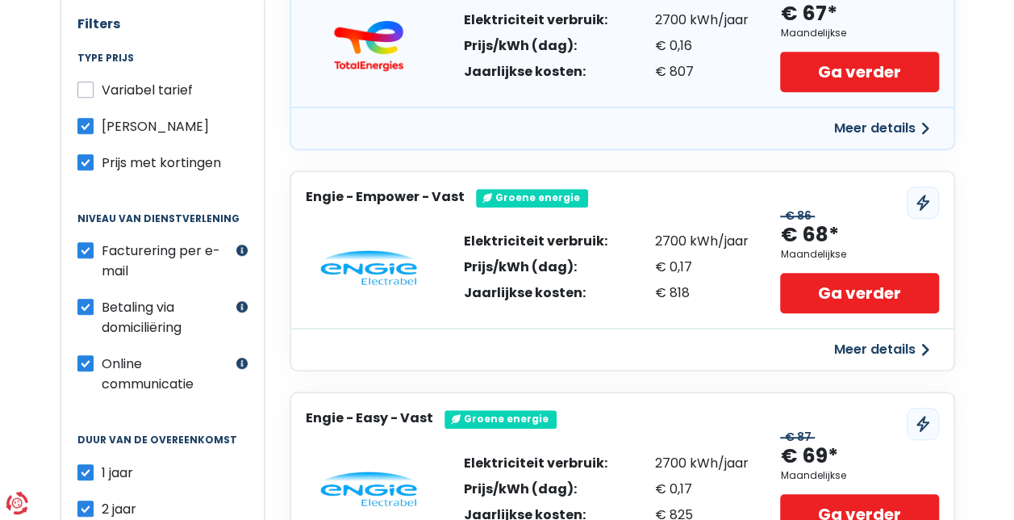
scroll to position [242, 0]
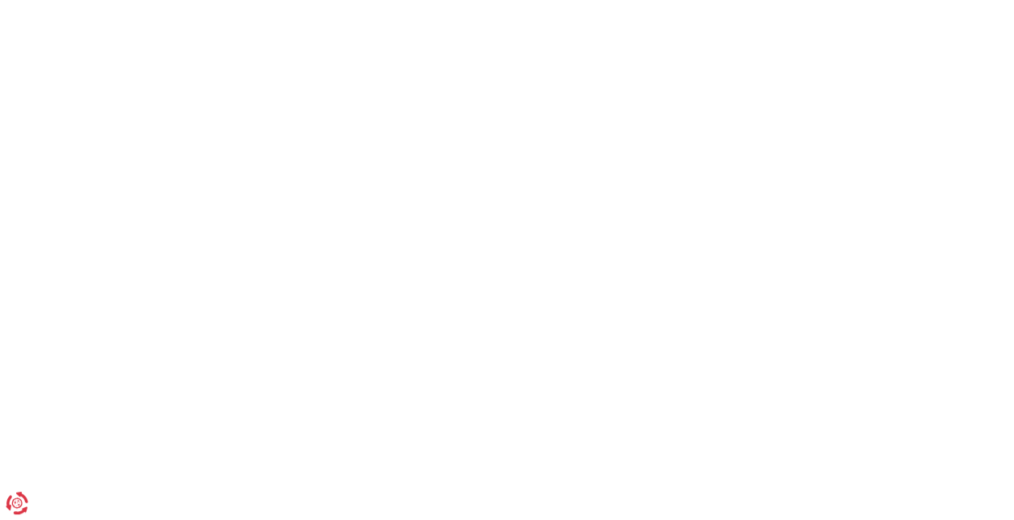
scroll to position [230, 0]
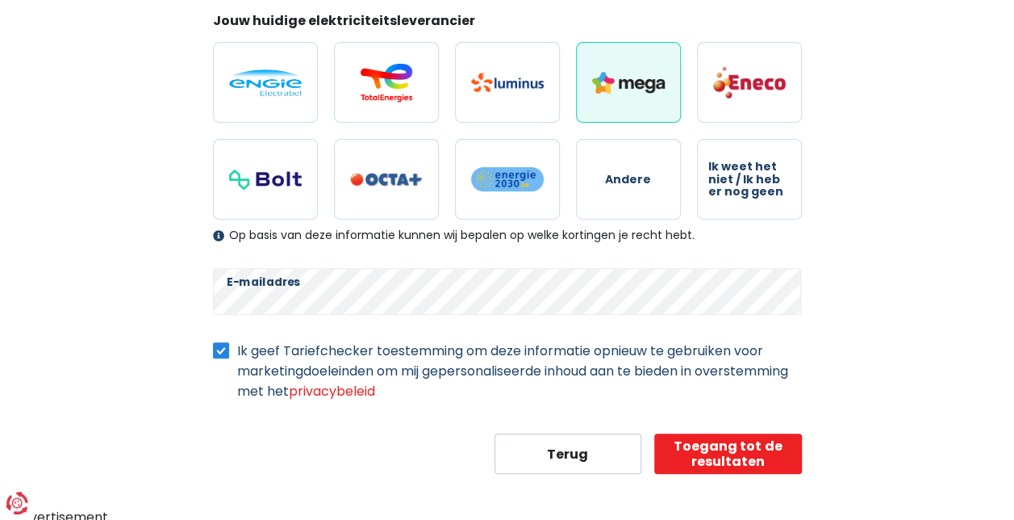
select select "day_night_bi_hourly"
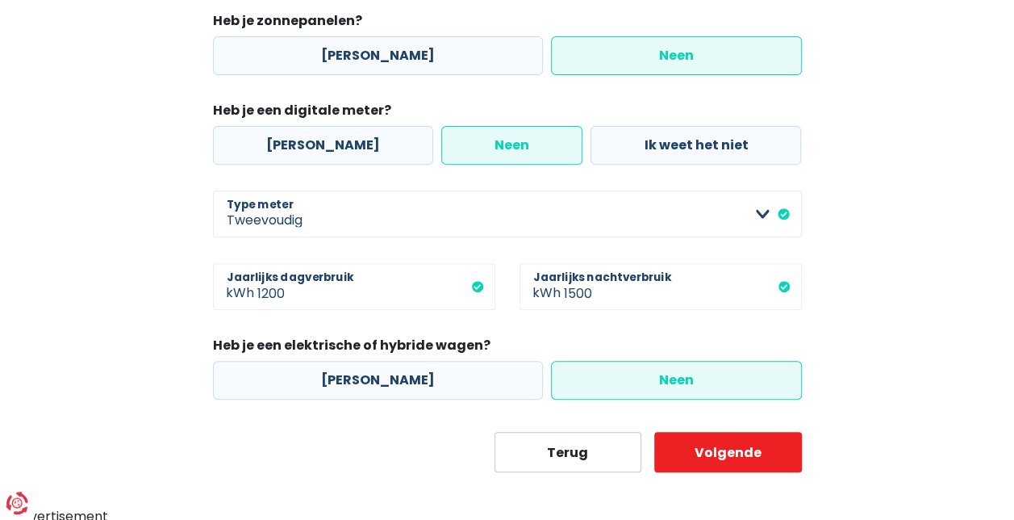
scroll to position [232, 0]
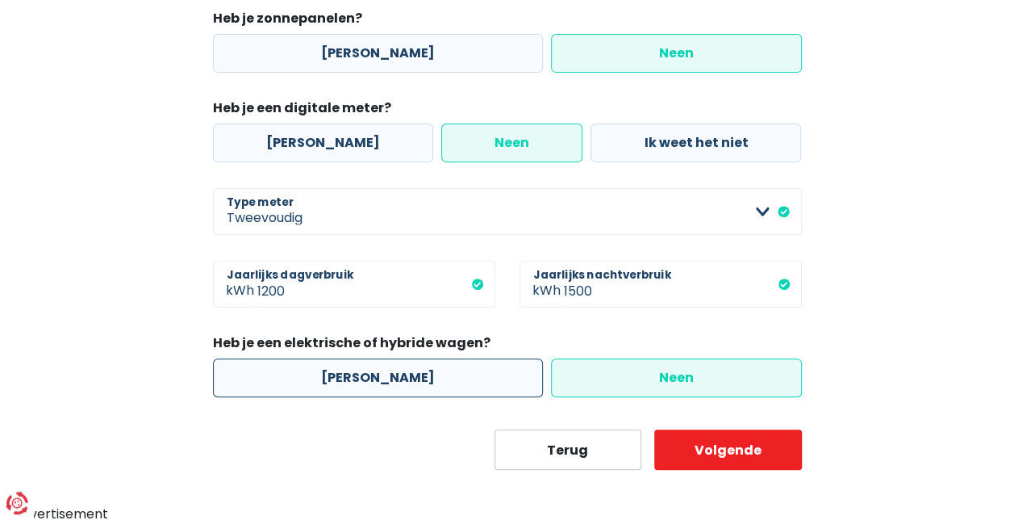
click at [328, 358] on label "[PERSON_NAME]" at bounding box center [378, 377] width 330 height 39
click at [328, 358] on input "[PERSON_NAME]" at bounding box center [378, 377] width 330 height 39
radio input "true"
radio input "false"
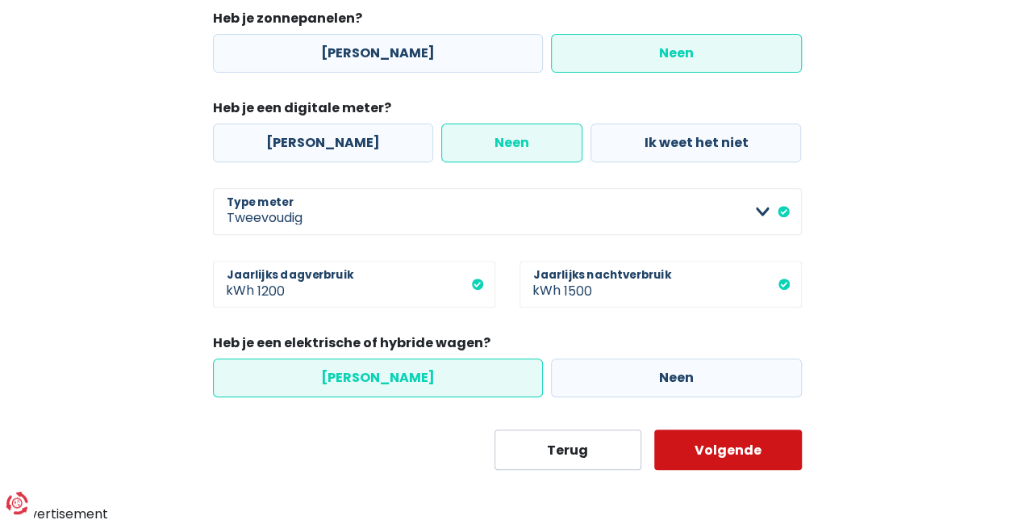
click at [732, 446] on button "Volgende" at bounding box center [728, 449] width 148 height 40
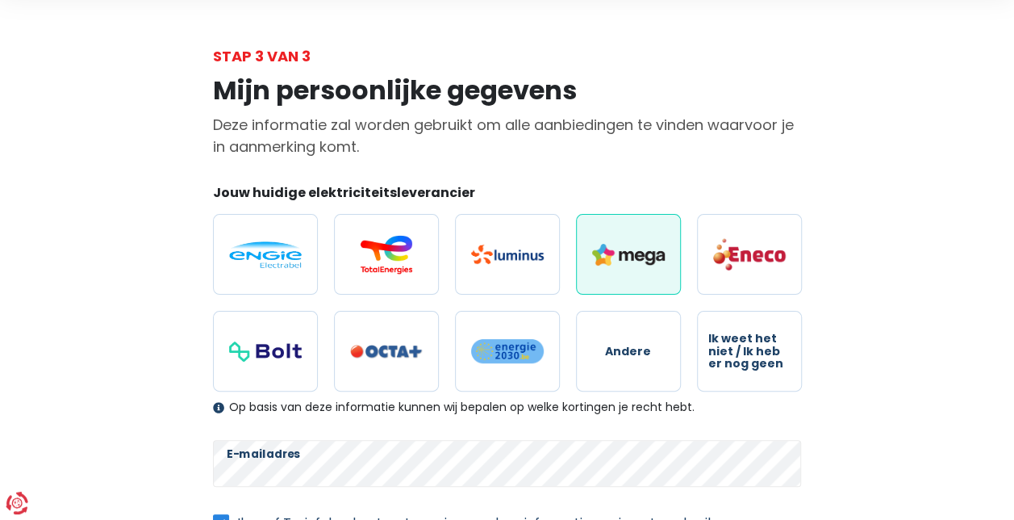
scroll to position [230, 0]
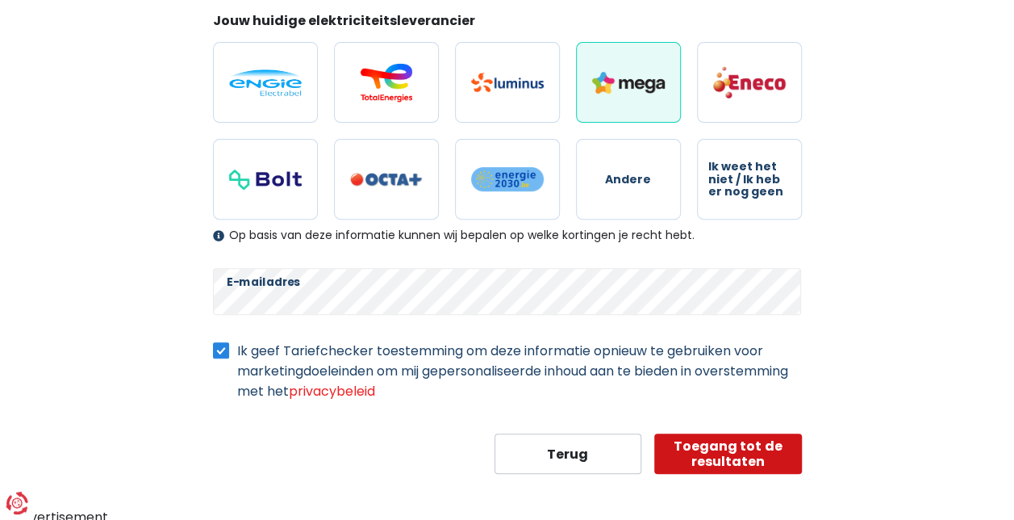
click at [698, 462] on button "Toegang tot de resultaten" at bounding box center [728, 453] width 148 height 40
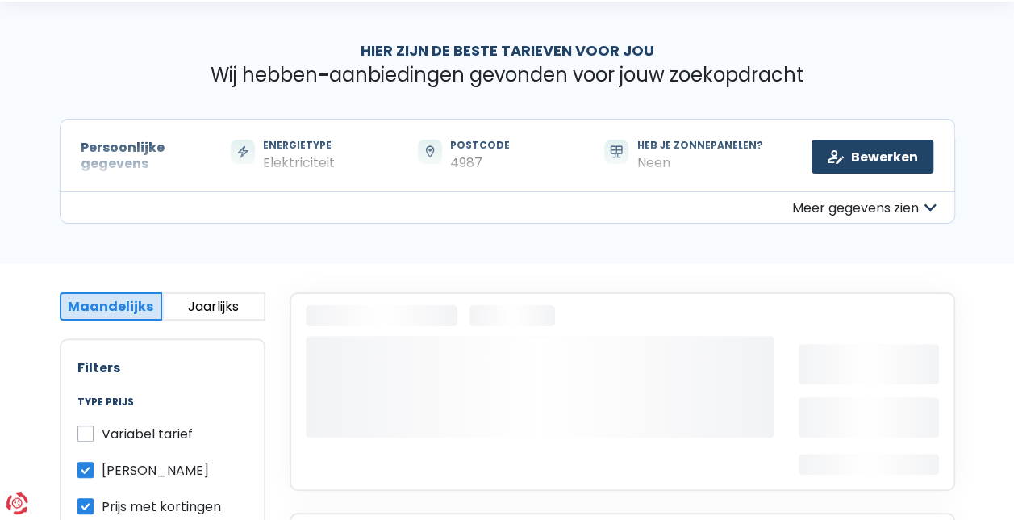
scroll to position [161, 0]
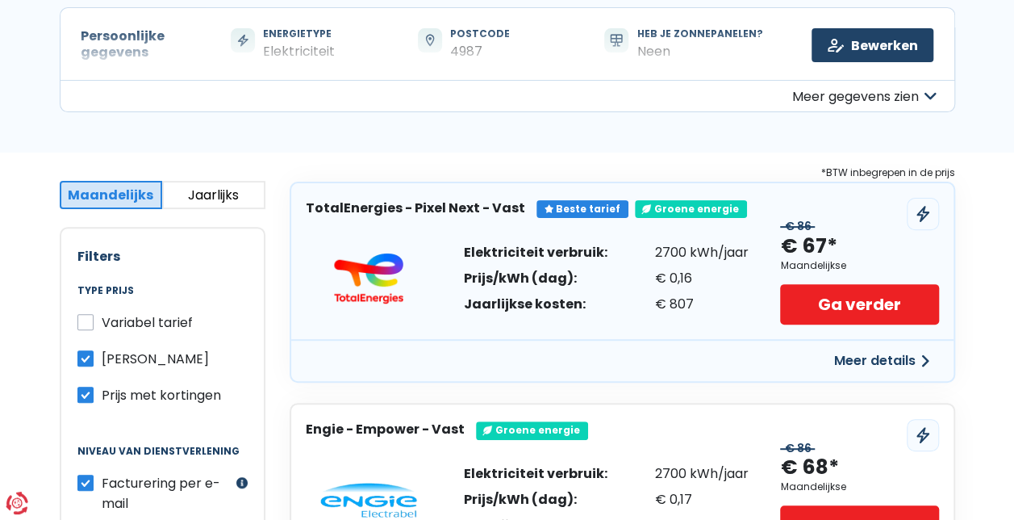
click at [135, 320] on span "Variabel tarief" at bounding box center [147, 322] width 91 height 19
click at [94, 320] on input "Variabel tarief" at bounding box center [85, 320] width 16 height 16
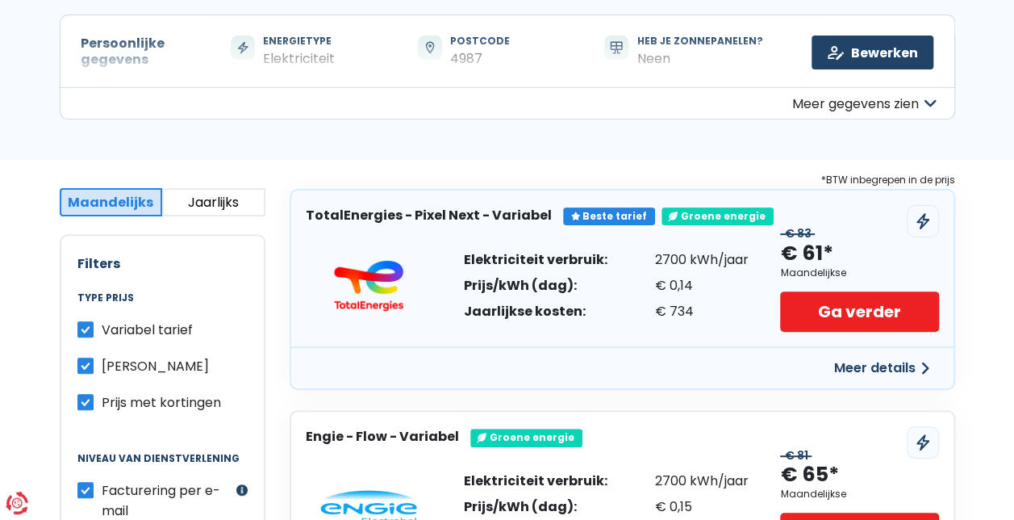
scroll to position [242, 0]
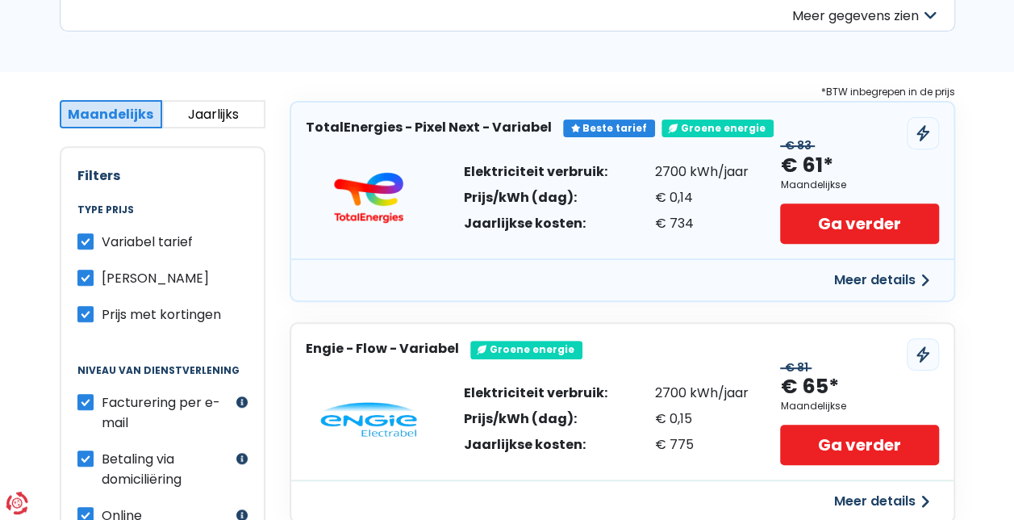
click at [148, 239] on span "Variabel tarief" at bounding box center [147, 241] width 91 height 19
click at [94, 239] on input "Variabel tarief" at bounding box center [85, 240] width 16 height 16
checkbox input "false"
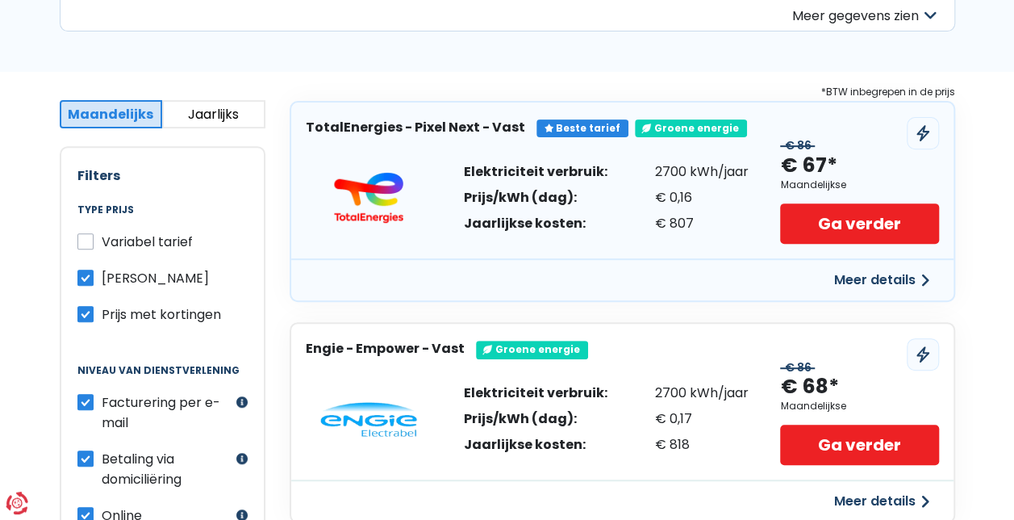
click at [200, 108] on button "Jaarlijks" at bounding box center [213, 114] width 103 height 28
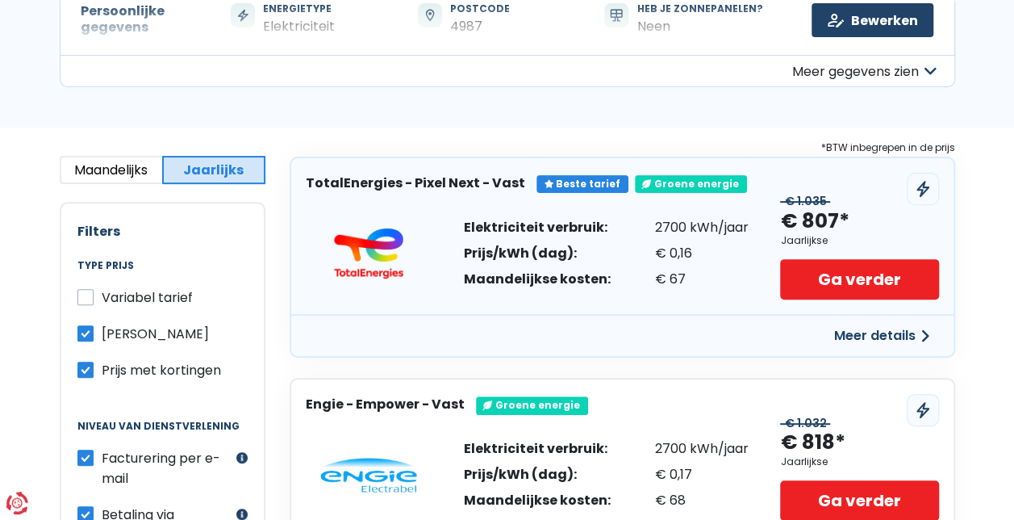
scroll to position [161, 0]
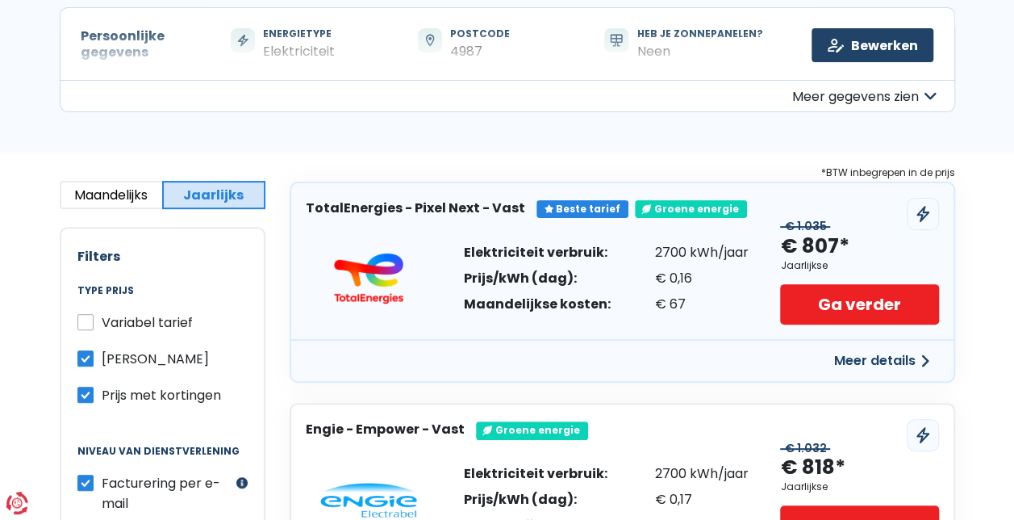
click at [93, 192] on button "Maandelijks" at bounding box center [111, 195] width 103 height 28
